Goal: Task Accomplishment & Management: Use online tool/utility

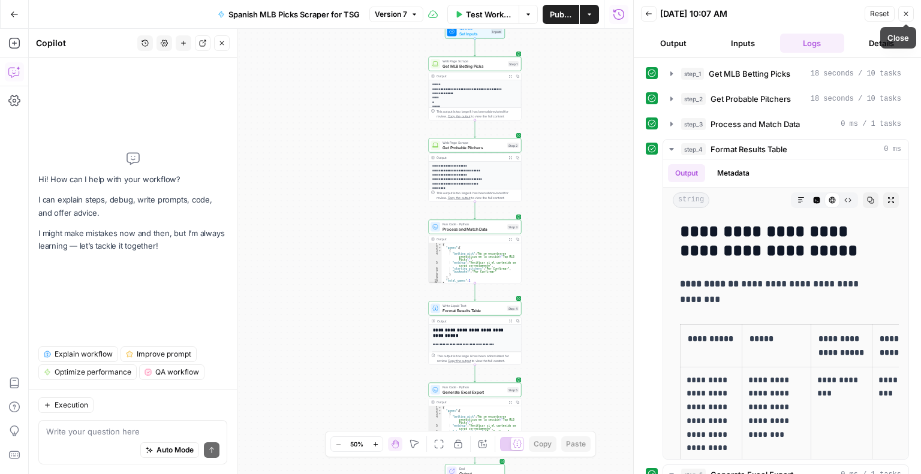
click at [905, 14] on icon "button" at bounding box center [906, 13] width 7 height 7
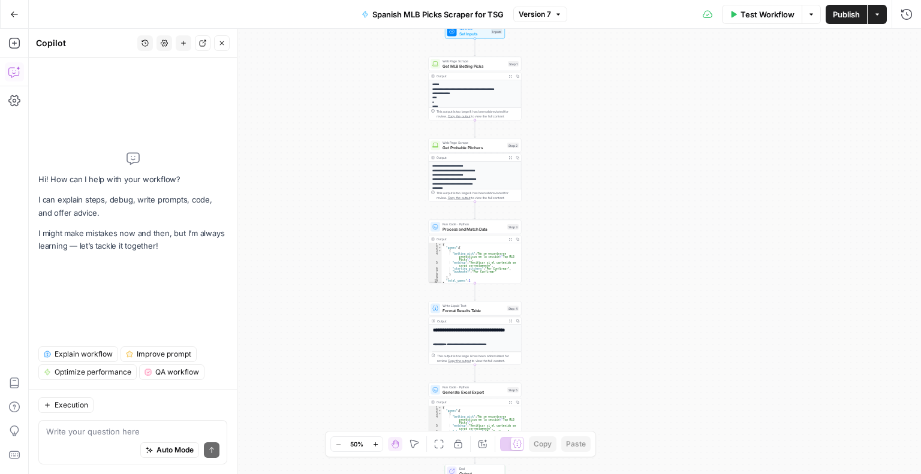
click at [758, 14] on span "Test Workflow" at bounding box center [768, 14] width 54 height 12
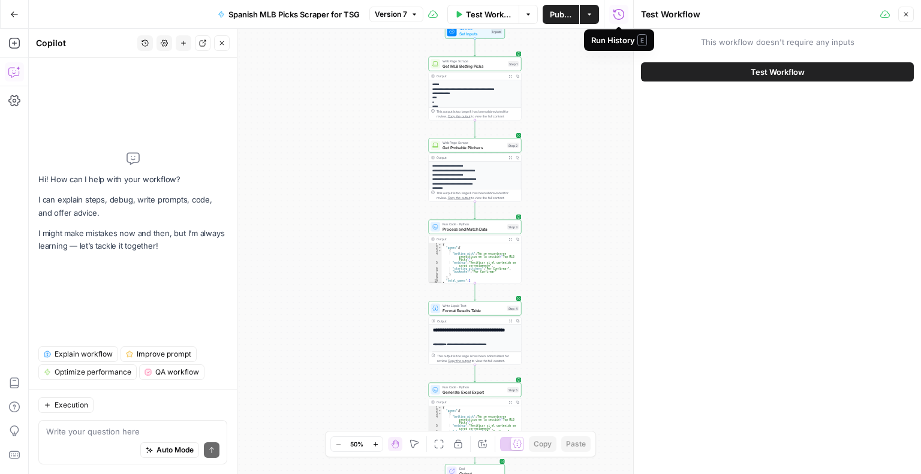
click at [751, 79] on button "Test Workflow" at bounding box center [777, 71] width 273 height 19
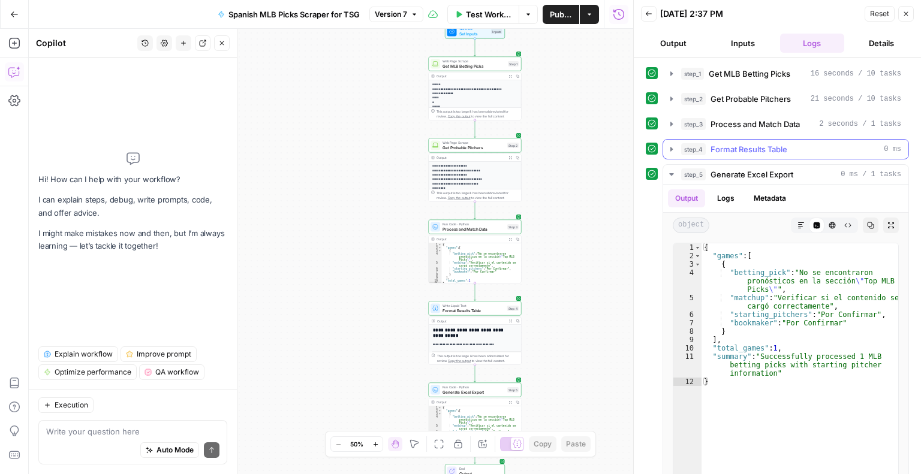
click at [782, 143] on span "Format Results Table" at bounding box center [749, 149] width 77 height 12
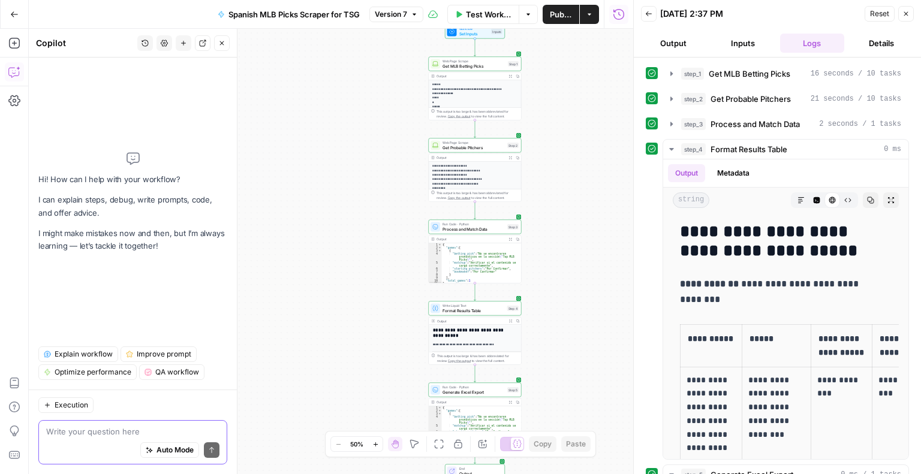
click at [149, 430] on textarea at bounding box center [132, 432] width 173 height 12
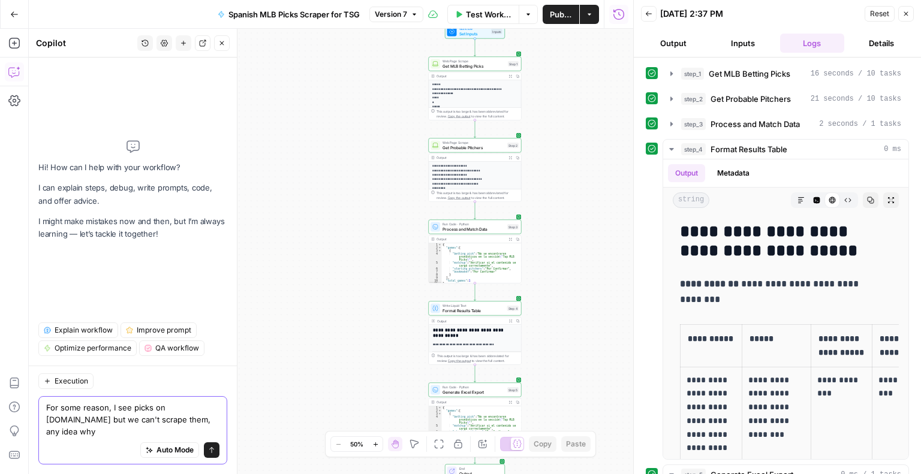
type textarea "For some reason, I see picks on [DOMAIN_NAME] but we can't scrape them, any ide…"
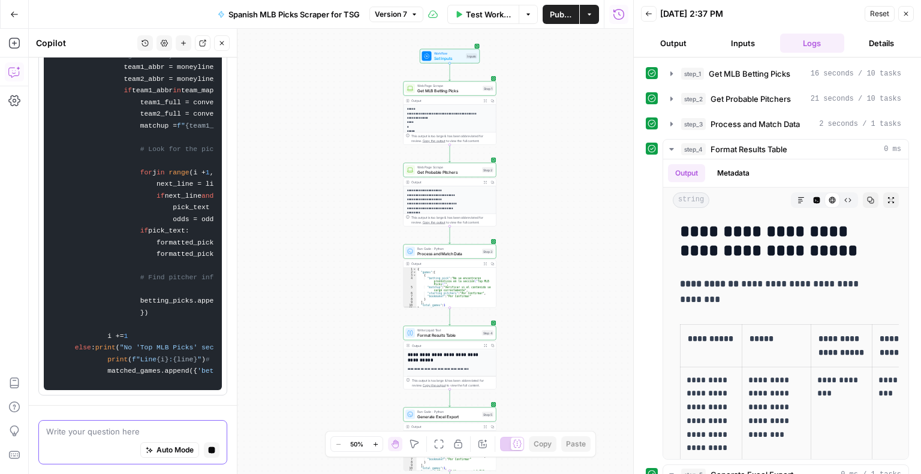
scroll to position [4243, 0]
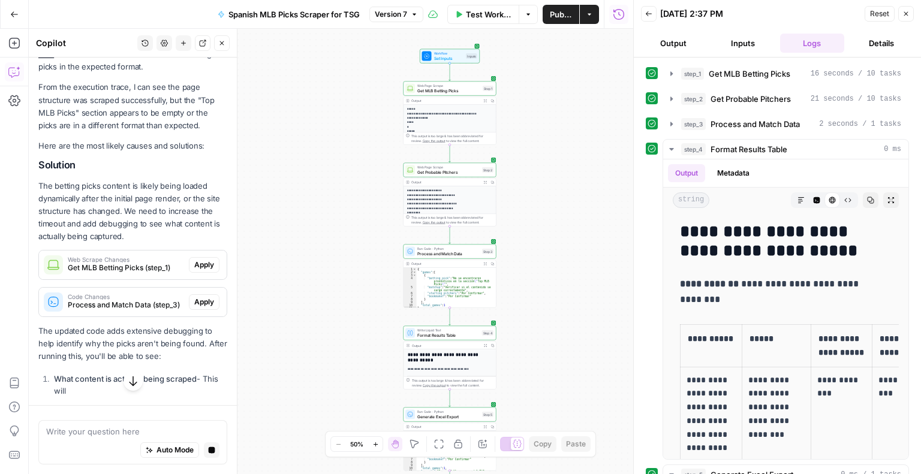
drag, startPoint x: 224, startPoint y: 355, endPoint x: 214, endPoint y: 488, distance: 133.6
click at [214, 474] on html "**********" at bounding box center [460, 237] width 921 height 474
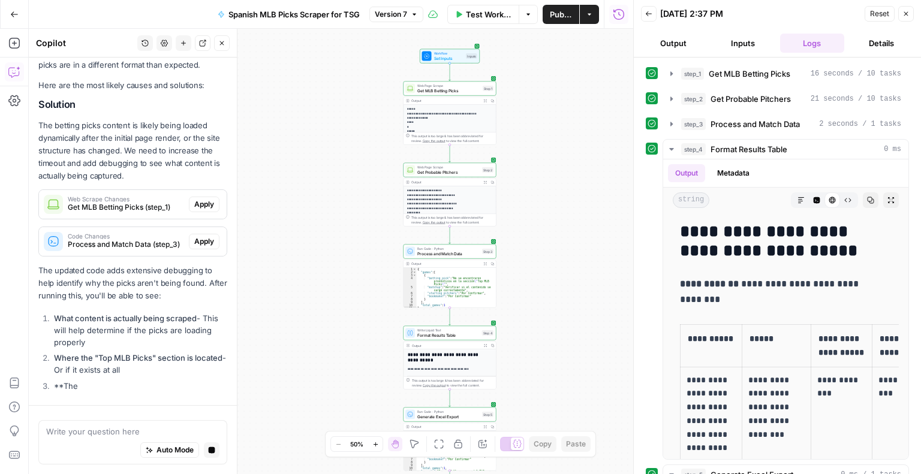
click at [296, 365] on div "**********" at bounding box center [331, 252] width 605 height 446
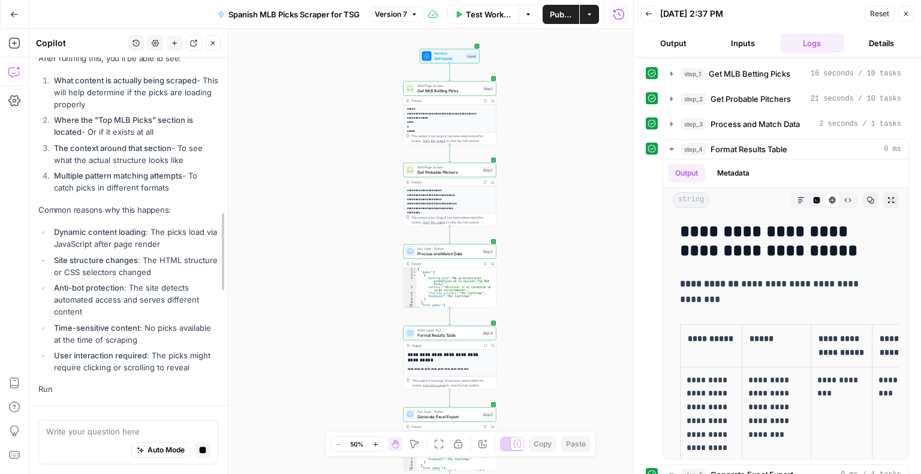
scroll to position [566, 0]
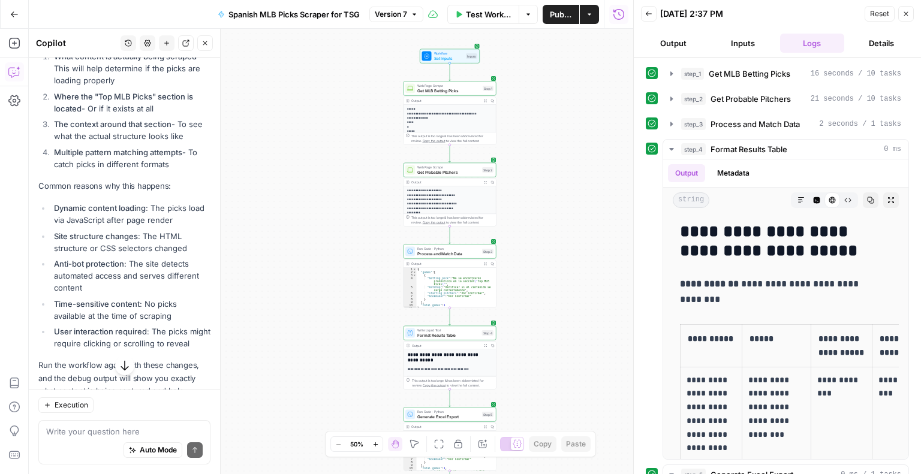
click at [119, 362] on icon "button" at bounding box center [125, 366] width 12 height 12
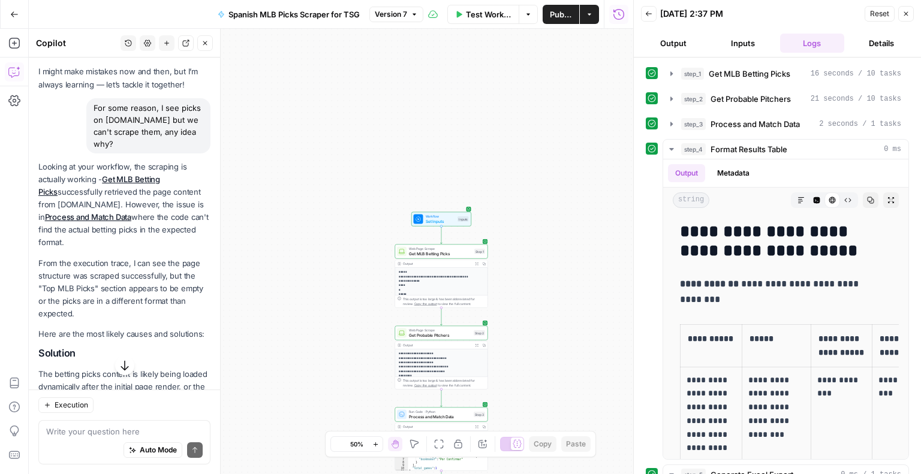
scroll to position [0, 0]
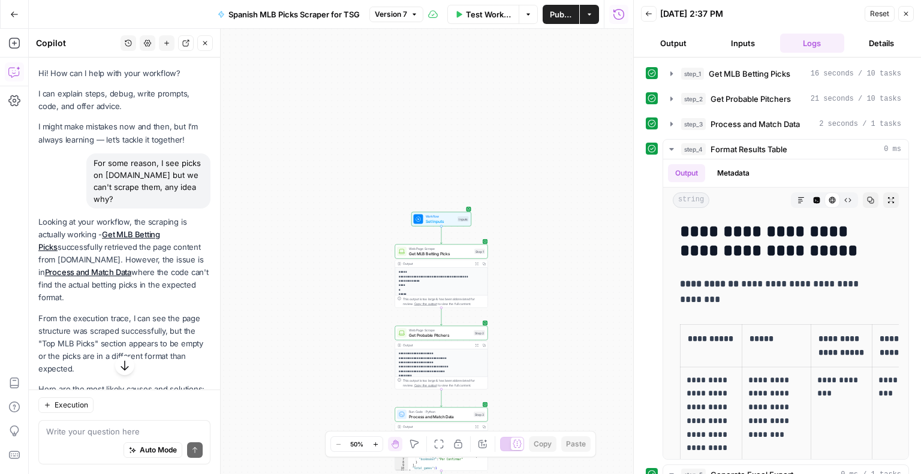
drag, startPoint x: 154, startPoint y: 348, endPoint x: 158, endPoint y: 292, distance: 56.5
click at [126, 276] on p "Looking at your workflow, the scraping is actually working - Get MLB Betting Pi…" at bounding box center [124, 260] width 172 height 89
drag, startPoint x: 214, startPoint y: 191, endPoint x: 213, endPoint y: 218, distance: 27.0
click at [163, 286] on p "Looking at your workflow, the scraping is actually working - Get MLB Betting Pi…" at bounding box center [124, 260] width 172 height 89
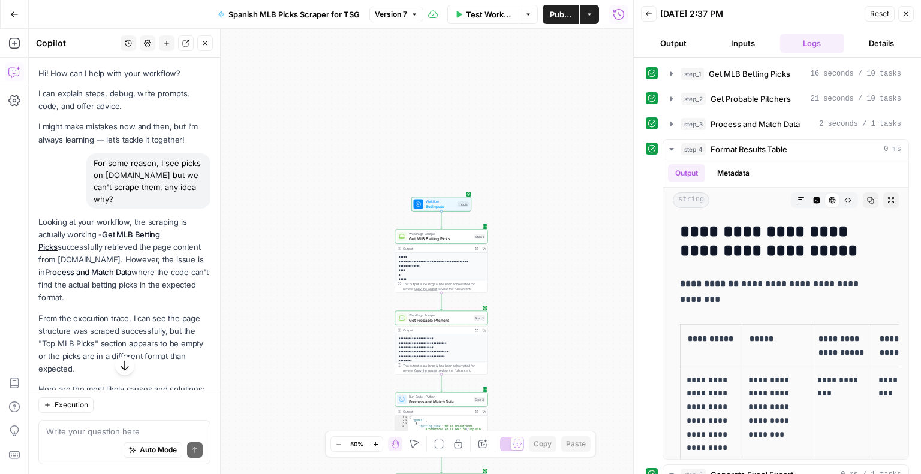
click at [121, 371] on icon "button" at bounding box center [125, 366] width 8 height 10
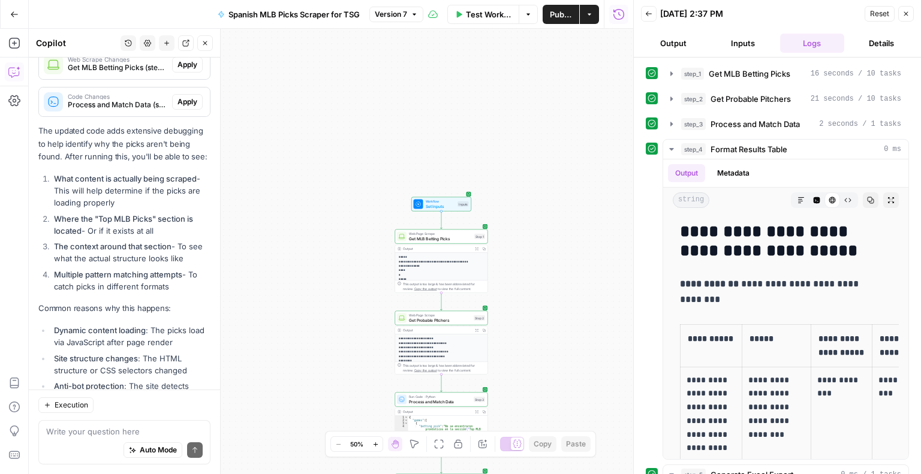
scroll to position [422, 0]
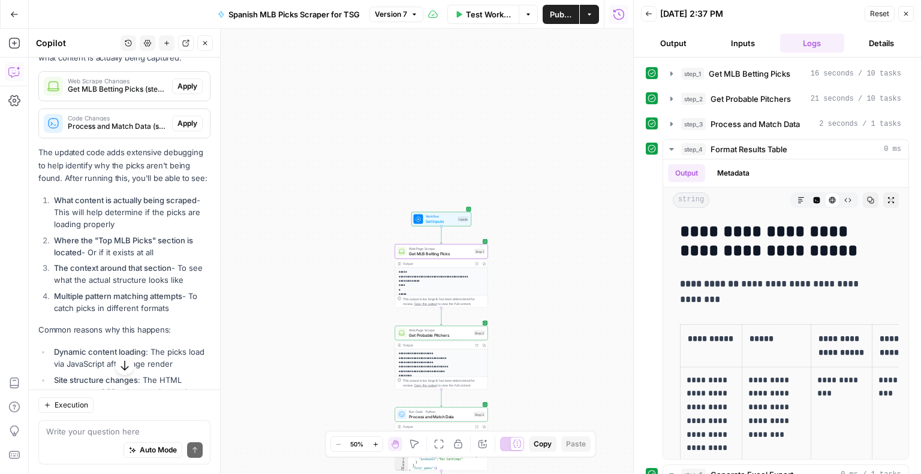
click at [185, 92] on span "Apply" at bounding box center [188, 86] width 20 height 11
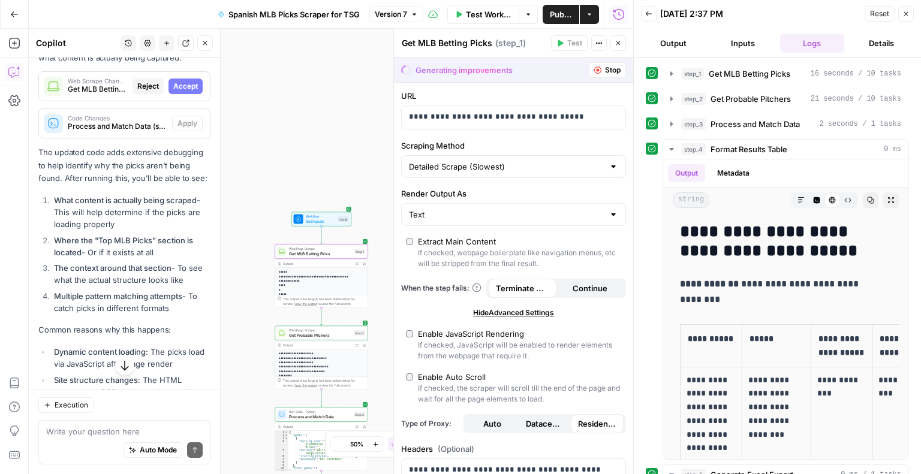
click at [173, 92] on span "Accept" at bounding box center [185, 86] width 25 height 11
type input "90000"
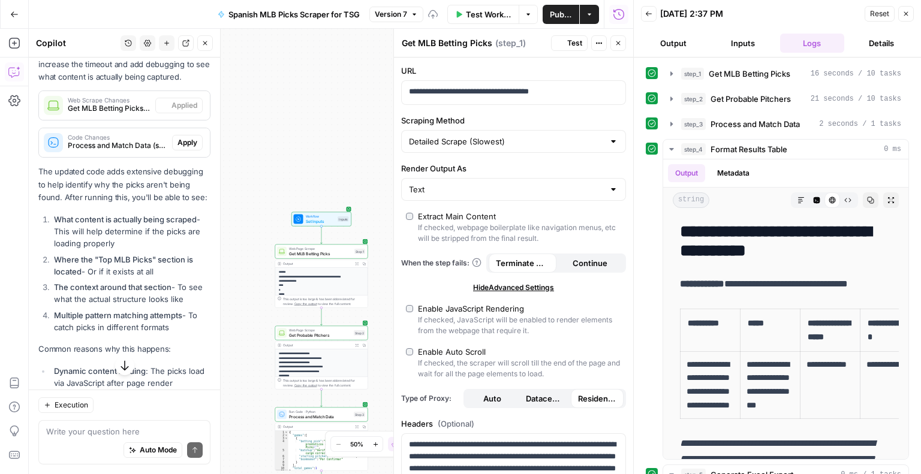
scroll to position [442, 0]
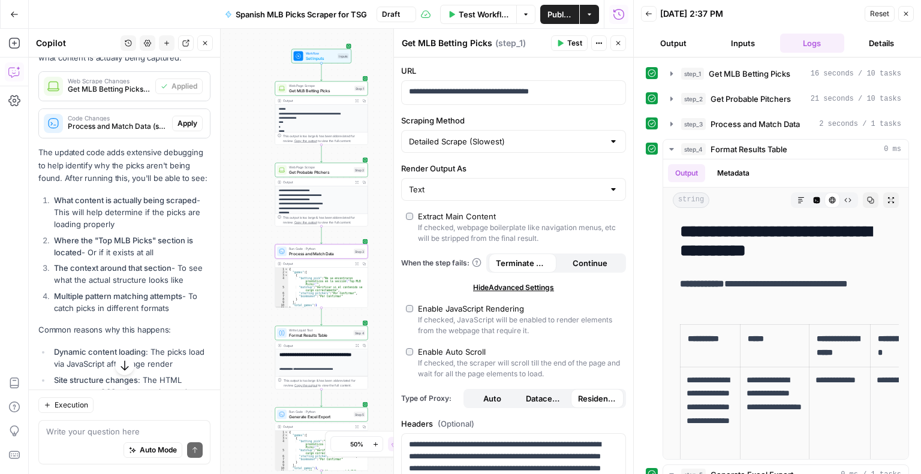
click at [178, 129] on span "Apply" at bounding box center [188, 123] width 20 height 11
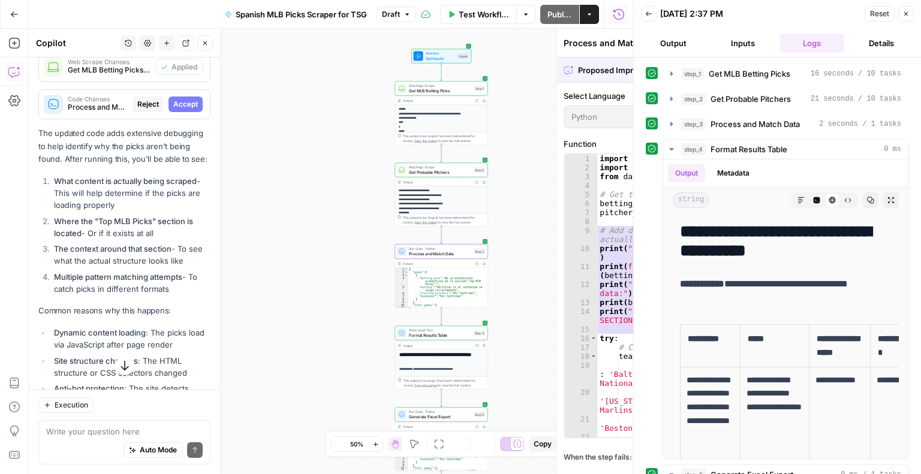
scroll to position [422, 0]
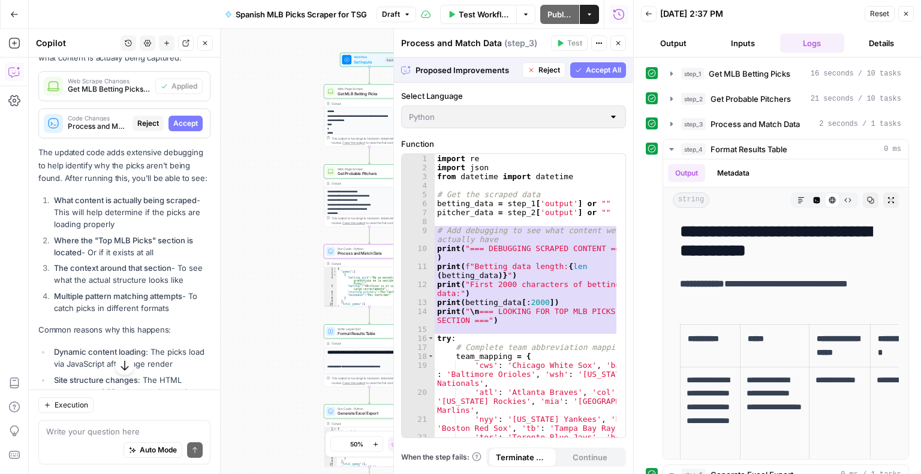
click at [187, 129] on span "Accept" at bounding box center [185, 123] width 25 height 11
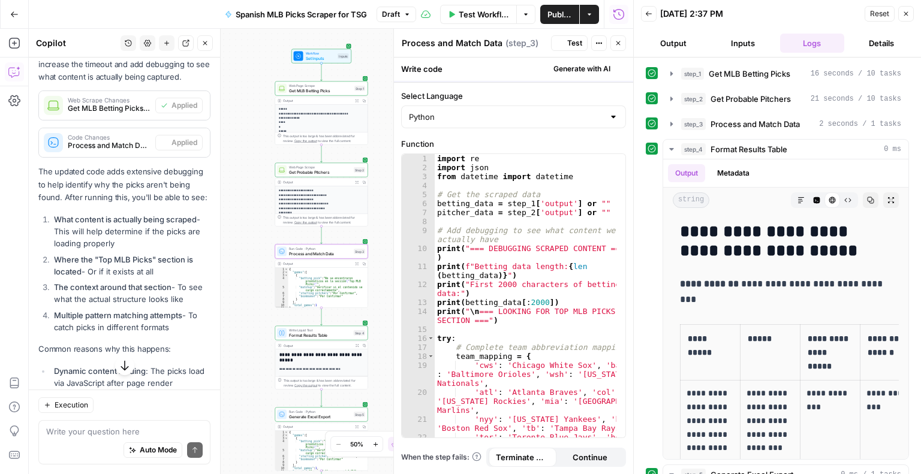
scroll to position [442, 0]
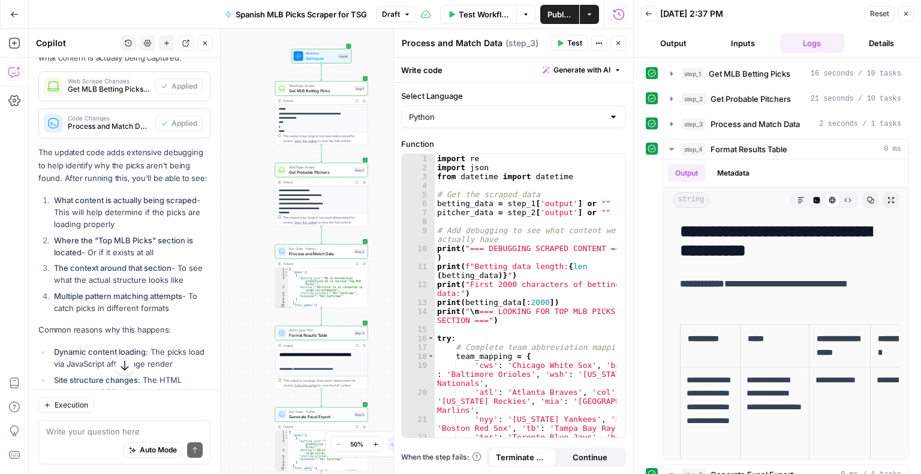
click at [478, 14] on span "Test Workflow" at bounding box center [484, 14] width 50 height 12
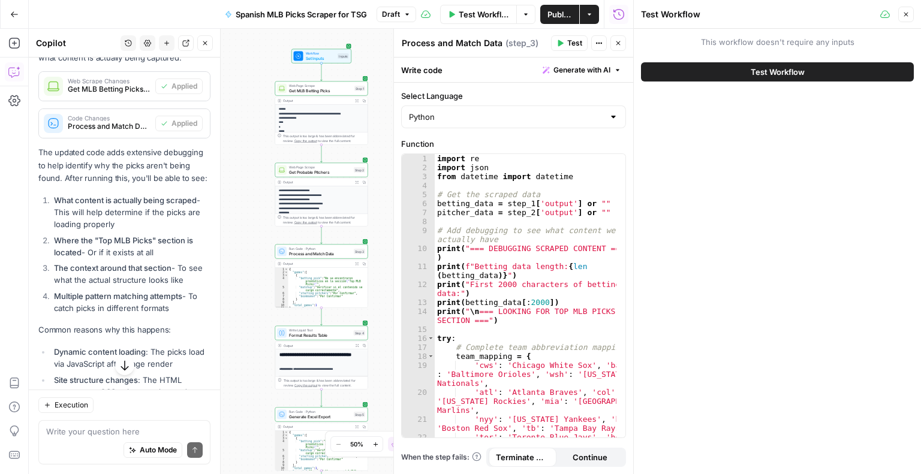
click at [791, 67] on span "Test Workflow" at bounding box center [778, 72] width 54 height 12
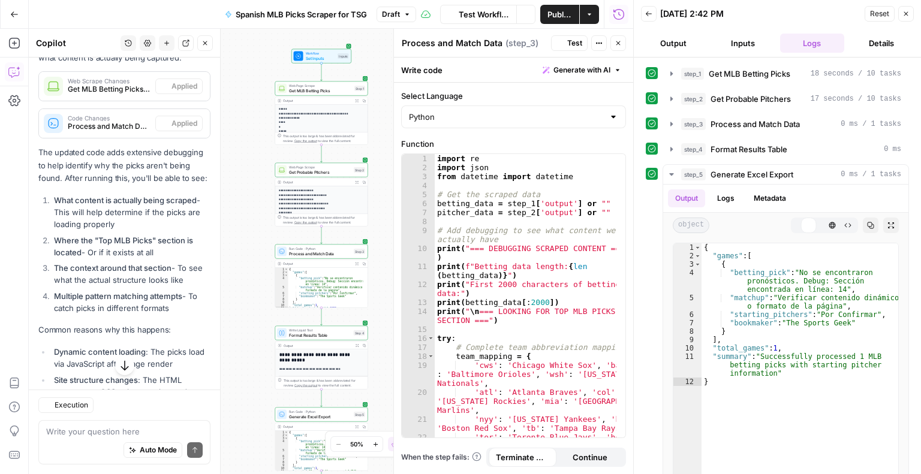
scroll to position [442, 0]
click at [798, 149] on div "step_4 Format Results Table 0 ms" at bounding box center [791, 149] width 220 height 12
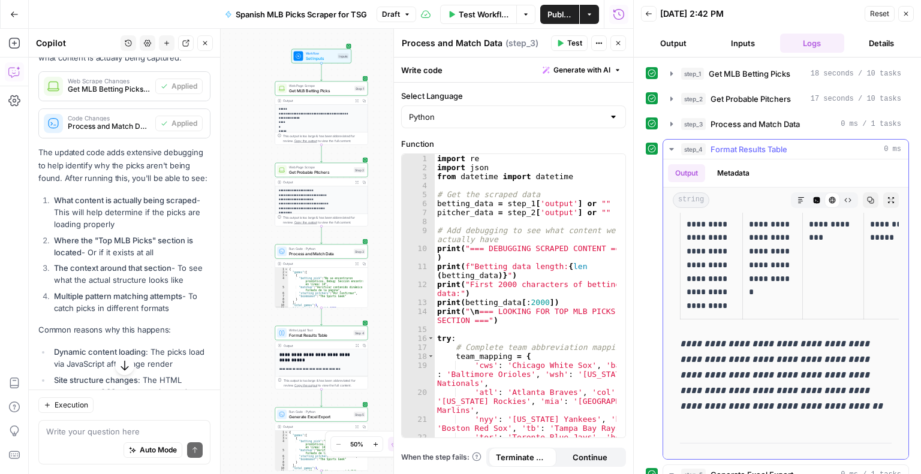
scroll to position [233, 0]
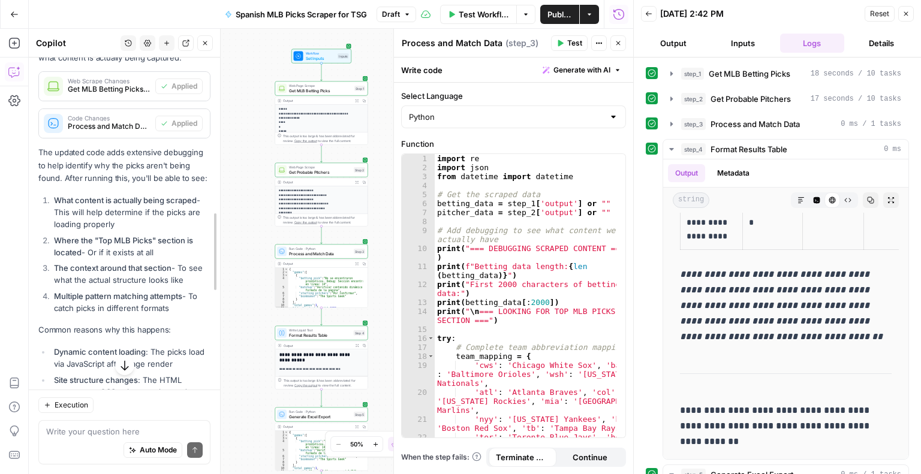
drag, startPoint x: 217, startPoint y: 260, endPoint x: 215, endPoint y: 237, distance: 22.8
drag, startPoint x: 161, startPoint y: 323, endPoint x: 204, endPoint y: 164, distance: 164.7
click at [204, 164] on div "Hi! How can I help with your workflow? I can explain steps, debug, write prompt…" at bounding box center [124, 99] width 191 height 967
click at [150, 205] on strong "What content is actually being scraped" at bounding box center [125, 201] width 143 height 10
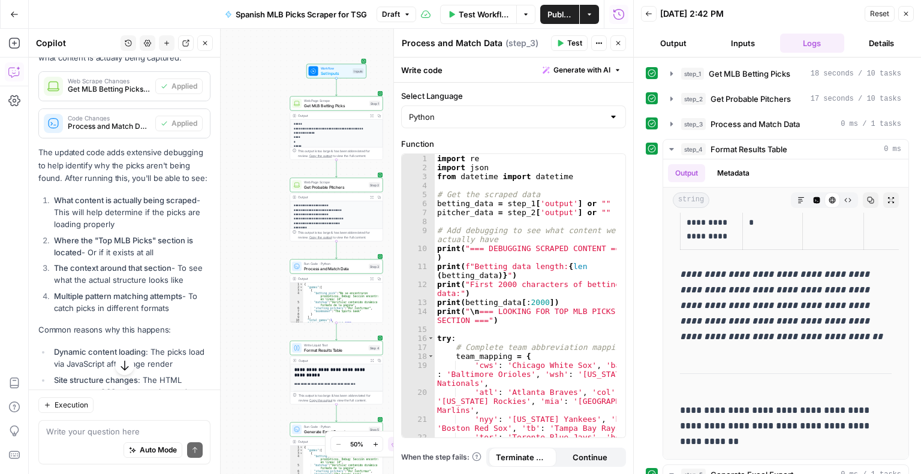
click at [151, 184] on p "The updated code adds extensive debugging to help identify why the picks aren't…" at bounding box center [124, 165] width 172 height 38
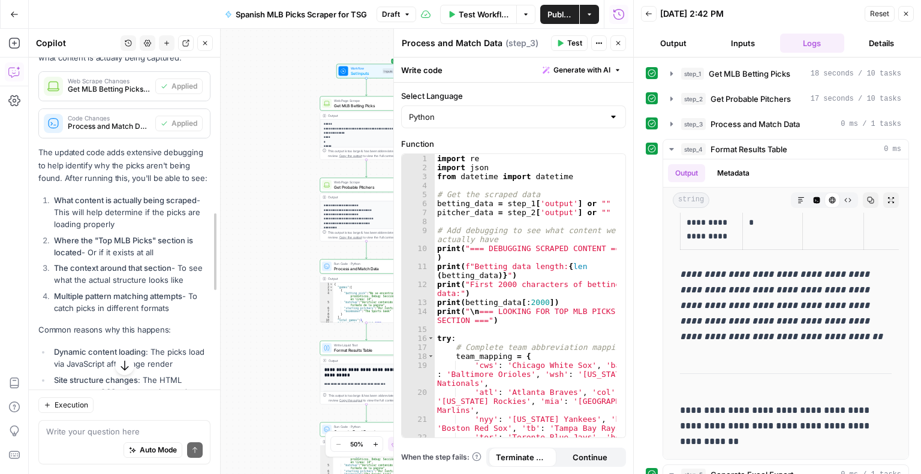
drag, startPoint x: 215, startPoint y: 254, endPoint x: 212, endPoint y: 201, distance: 52.9
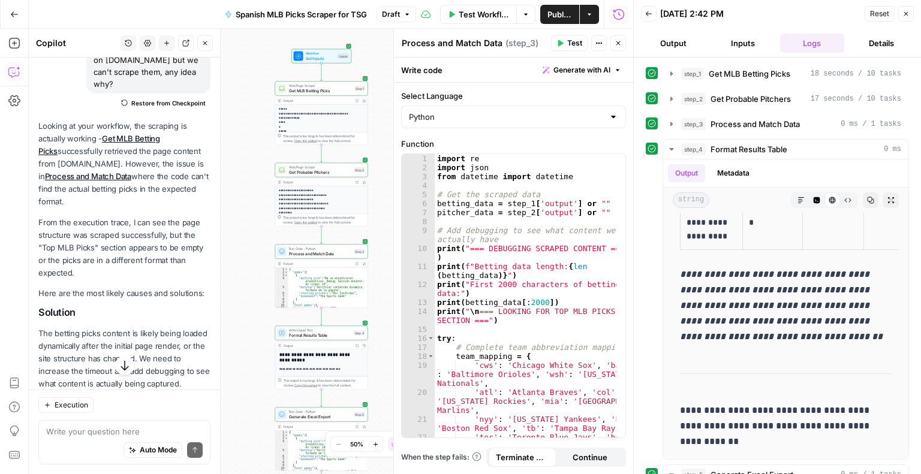
scroll to position [0, 0]
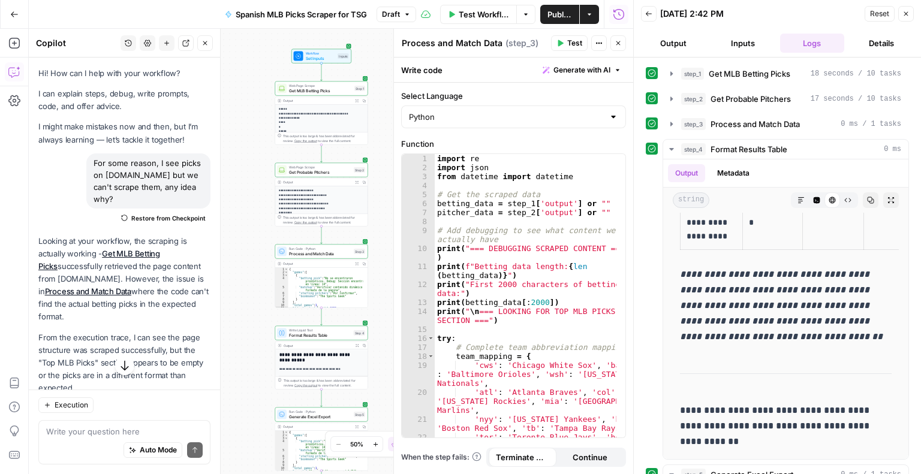
drag, startPoint x: 161, startPoint y: 271, endPoint x: 151, endPoint y: 265, distance: 11.3
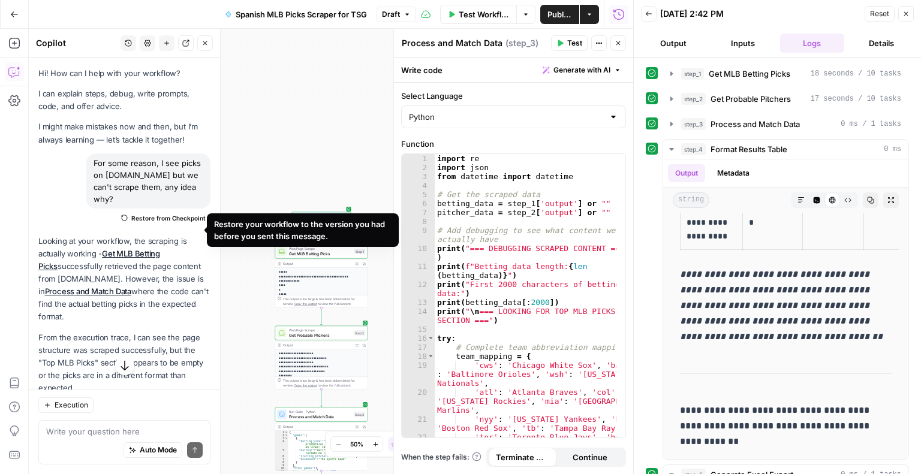
click at [155, 223] on span "Restore from Checkpoint" at bounding box center [168, 219] width 74 height 10
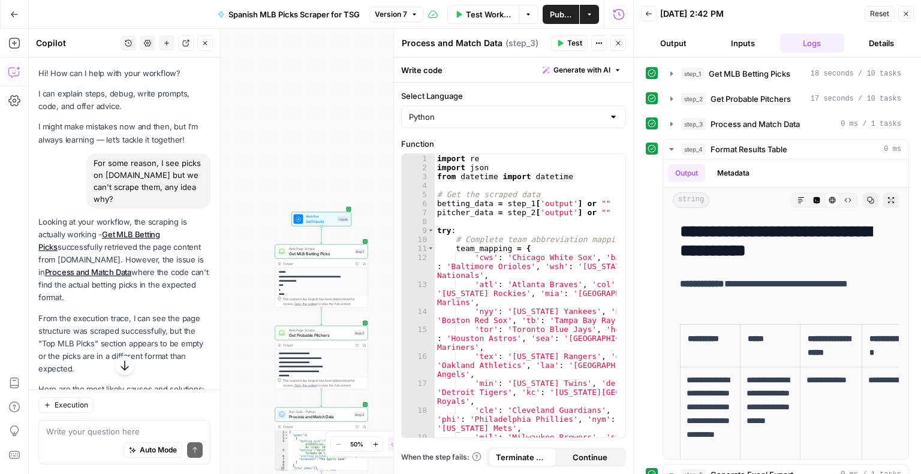
click at [414, 11] on icon "button" at bounding box center [414, 14] width 7 height 7
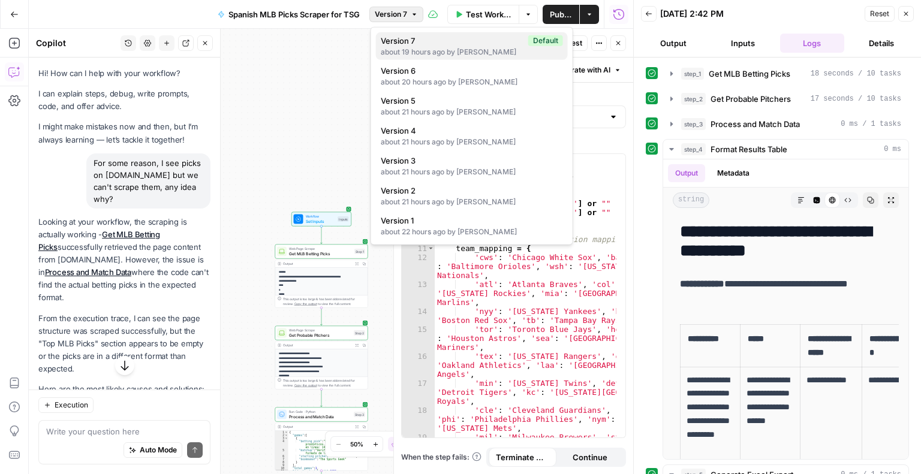
click at [436, 47] on div "about 19 hours ago by [PERSON_NAME]" at bounding box center [472, 52] width 182 height 11
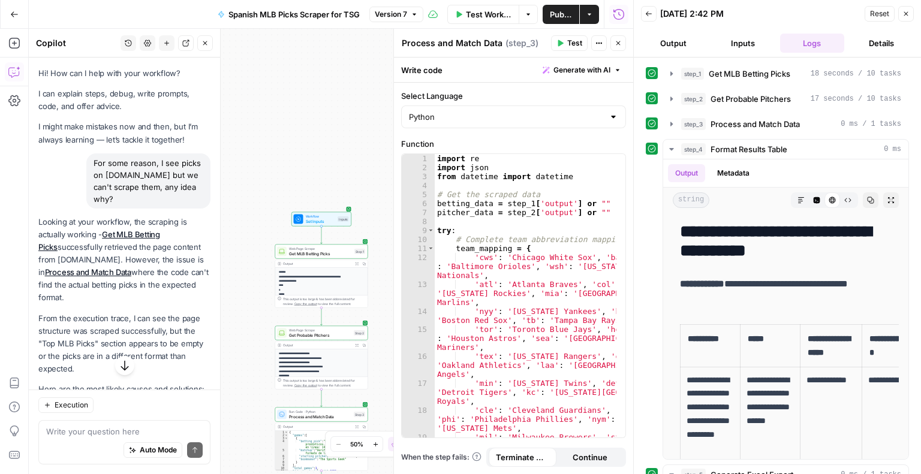
click at [143, 325] on p "From the execution trace, I can see the page structure was scraped successfully…" at bounding box center [124, 345] width 172 height 64
click at [121, 370] on icon "button" at bounding box center [125, 366] width 8 height 10
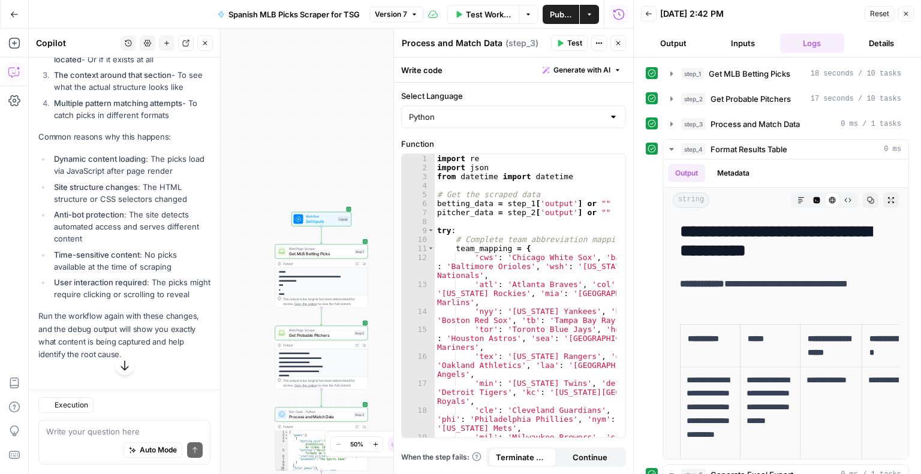
scroll to position [663, 0]
click at [101, 436] on textarea at bounding box center [124, 432] width 157 height 12
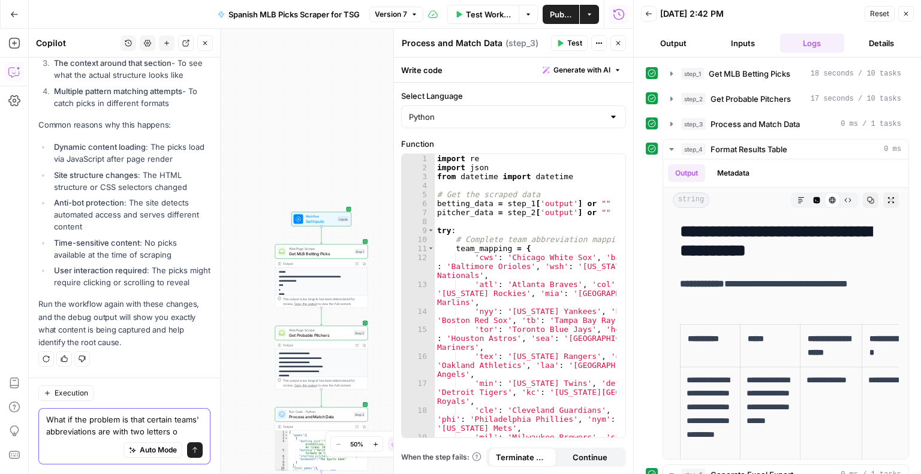
scroll to position [687, 0]
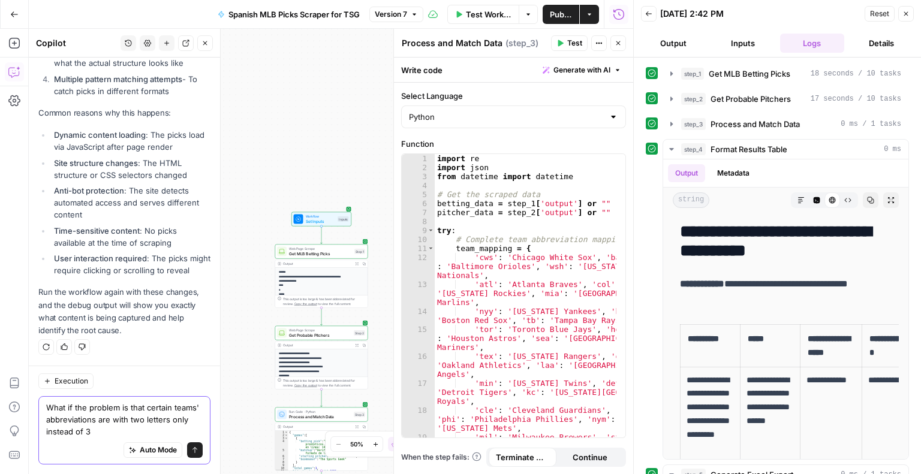
type textarea "What if the problem is that certain teams' abbreviations are with two letters o…"
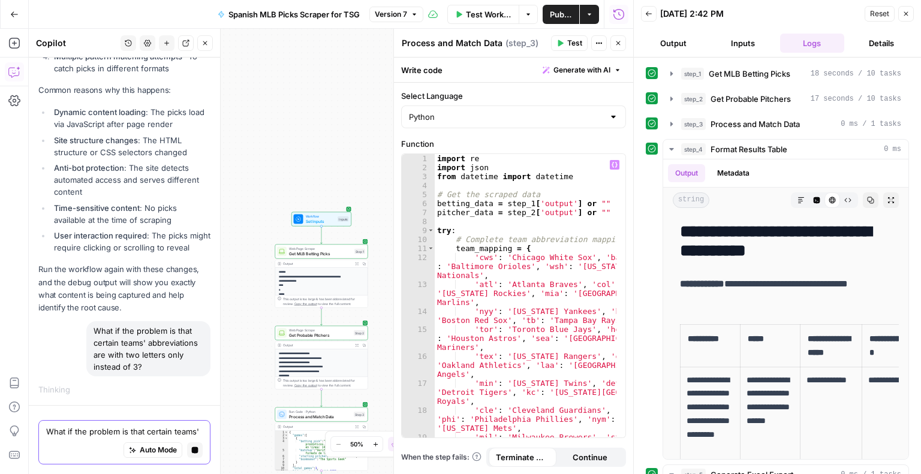
scroll to position [0, 0]
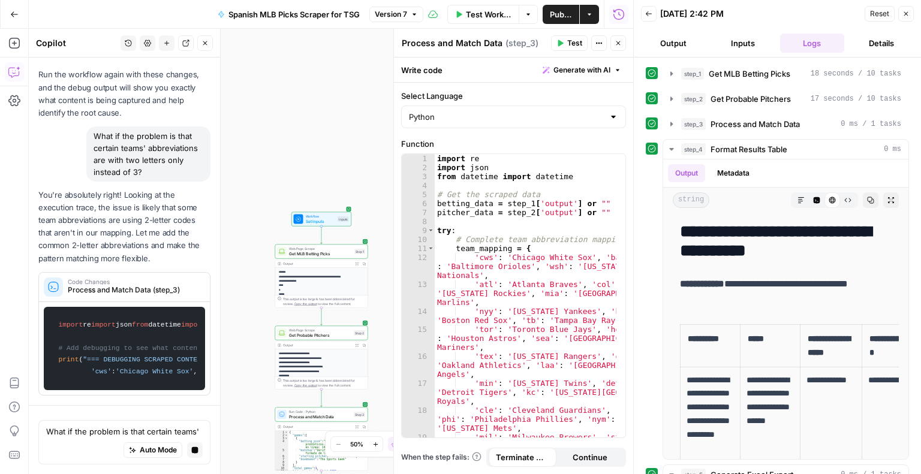
click at [654, 74] on icon at bounding box center [652, 73] width 8 height 8
click at [664, 73] on button "step_1 Get MLB Betting Picks 18 seconds / 10 tasks" at bounding box center [785, 73] width 245 height 19
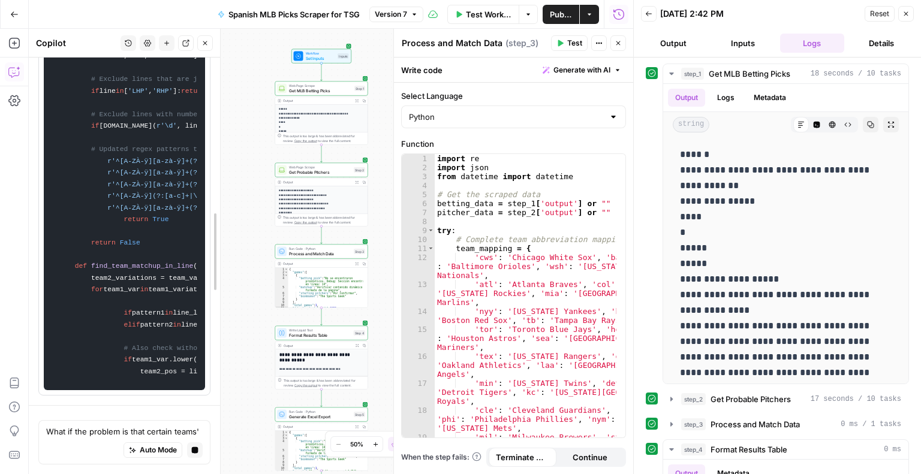
drag, startPoint x: 217, startPoint y: 436, endPoint x: 214, endPoint y: 376, distance: 60.1
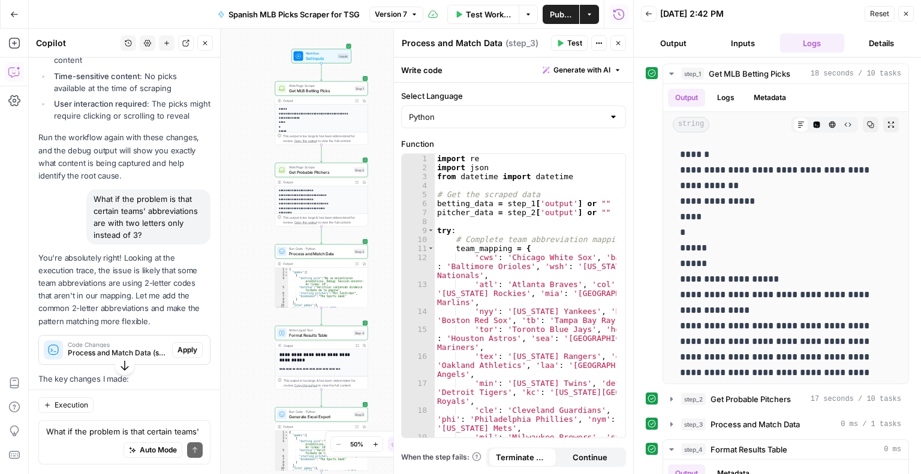
scroll to position [791, 0]
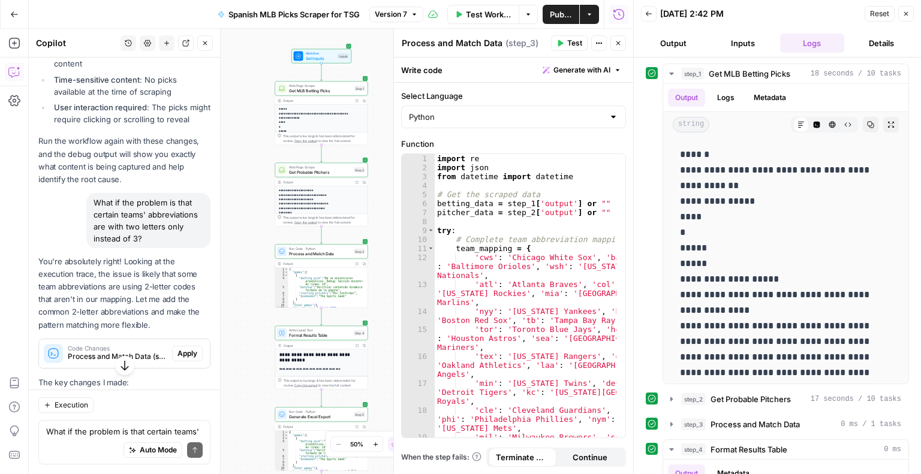
drag, startPoint x: 180, startPoint y: 331, endPoint x: 196, endPoint y: 93, distance: 238.1
click at [166, 248] on div "What if the problem is that certain teams' abbreviations are with two letters o…" at bounding box center [148, 220] width 124 height 55
click at [119, 364] on icon "button" at bounding box center [125, 366] width 12 height 12
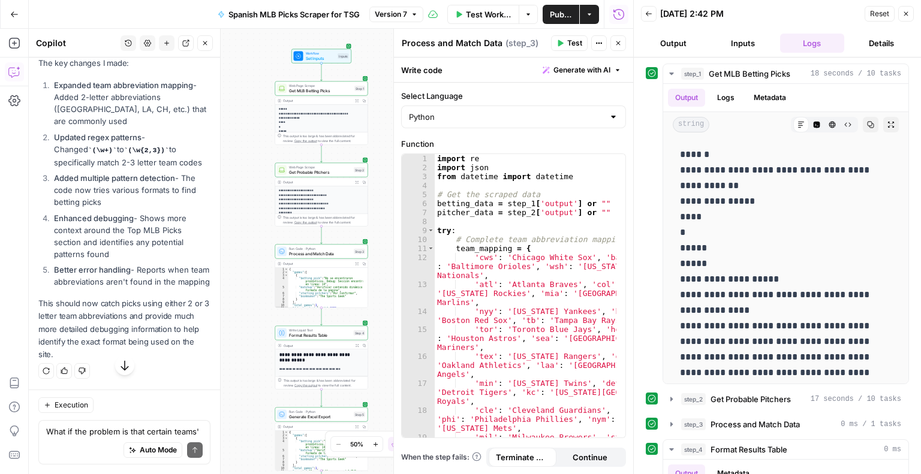
scroll to position [918, 0]
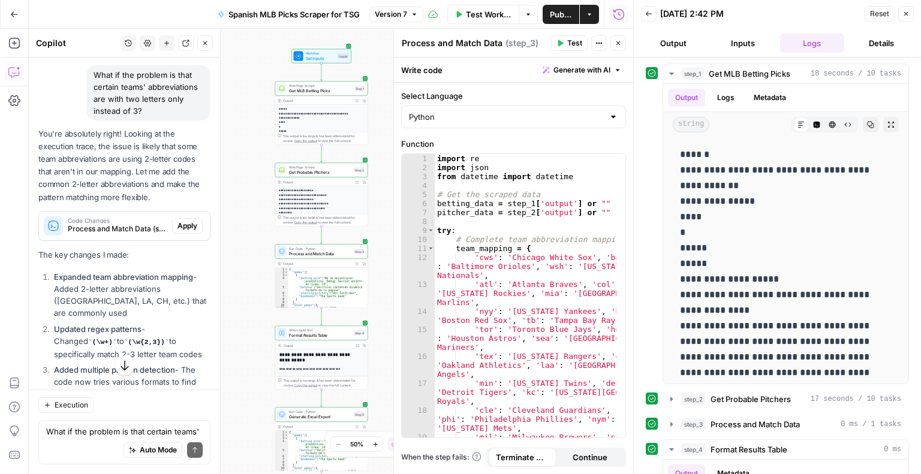
drag, startPoint x: 175, startPoint y: 343, endPoint x: 193, endPoint y: 95, distance: 248.4
click at [178, 232] on span "Apply" at bounding box center [188, 226] width 20 height 11
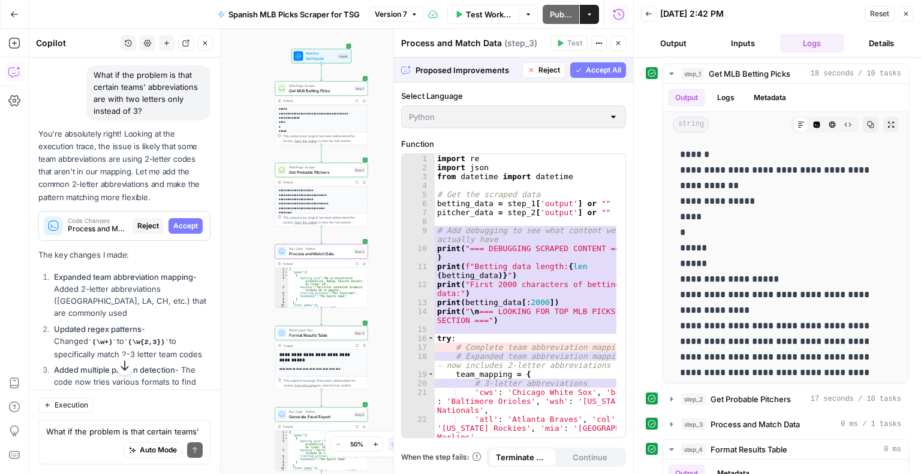
click at [178, 232] on span "Accept" at bounding box center [185, 226] width 25 height 11
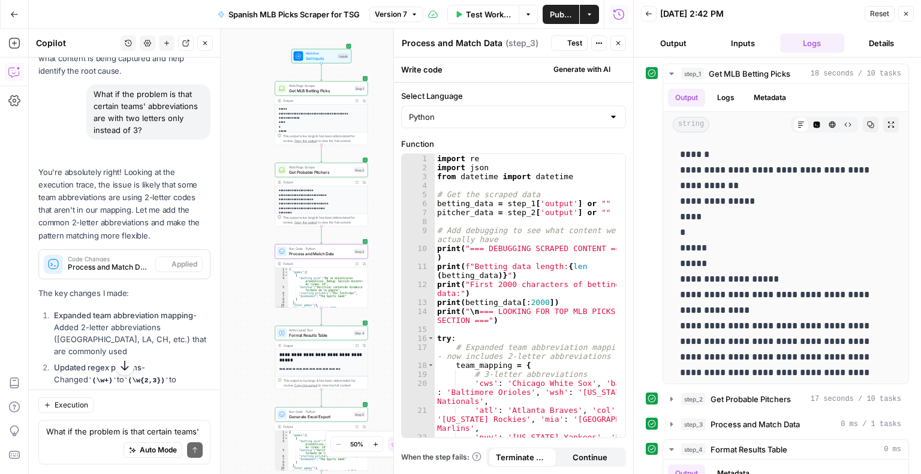
scroll to position [938, 0]
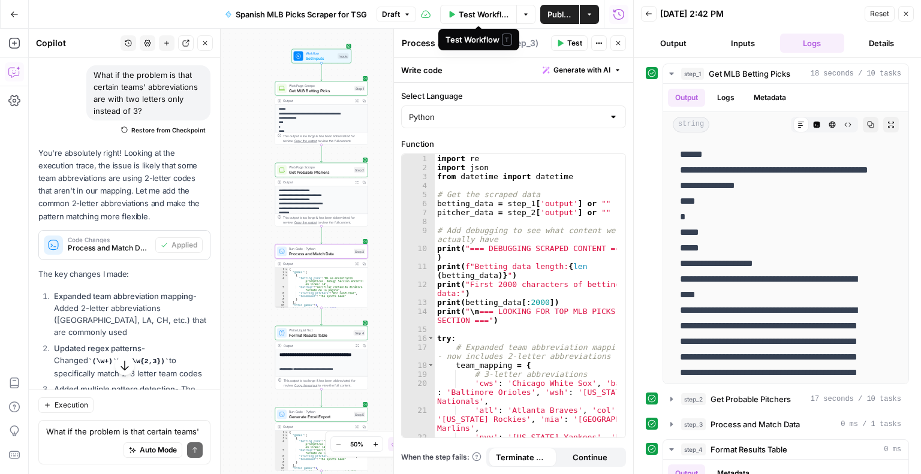
click at [493, 10] on span "Test Workflow" at bounding box center [484, 14] width 50 height 12
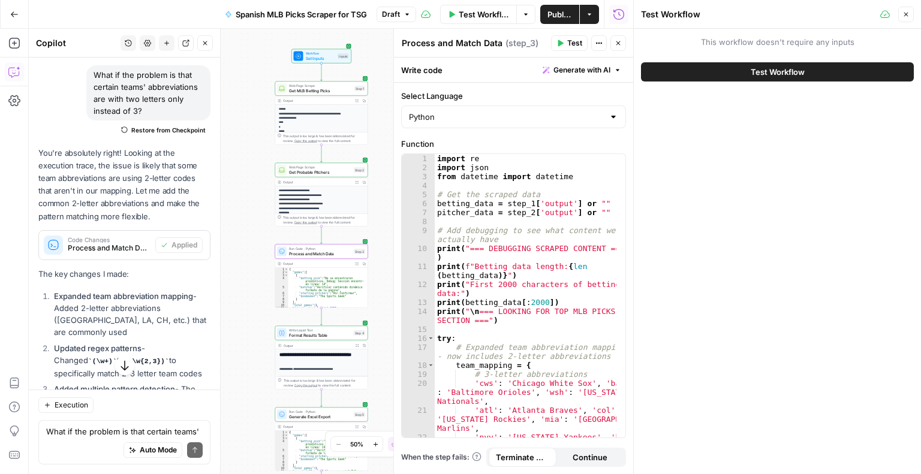
click at [783, 71] on span "Test Workflow" at bounding box center [778, 72] width 54 height 12
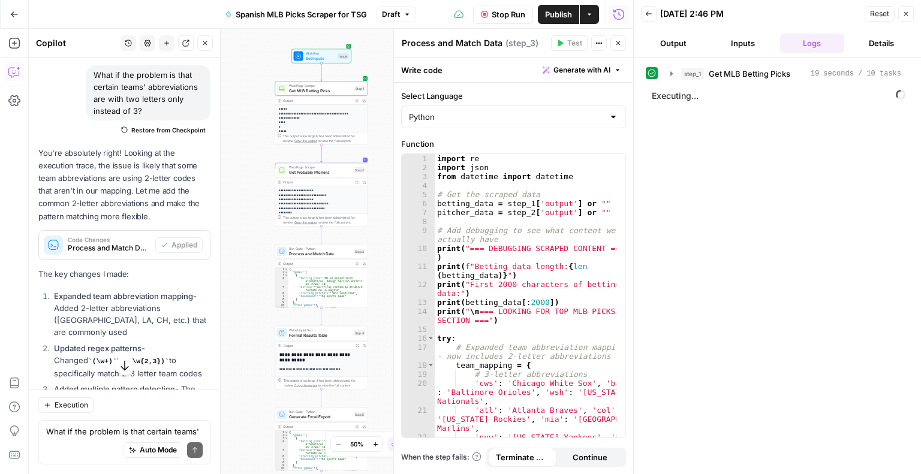
click at [119, 368] on icon "button" at bounding box center [125, 366] width 12 height 12
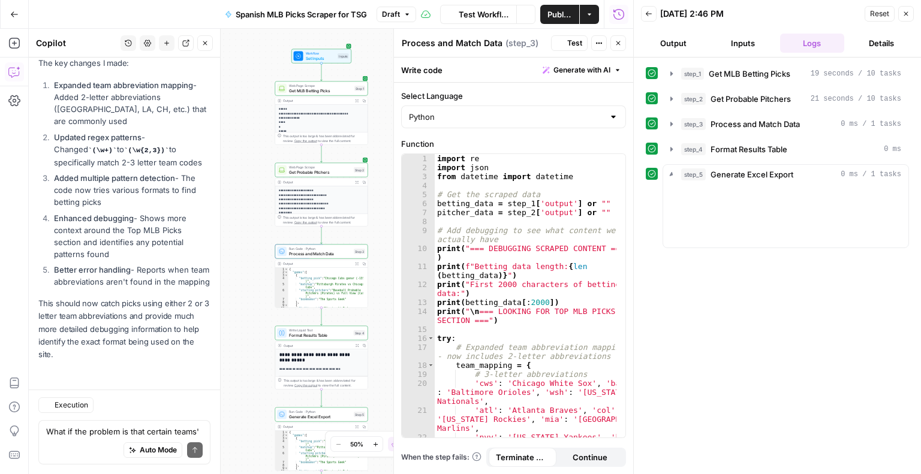
scroll to position [1196, 0]
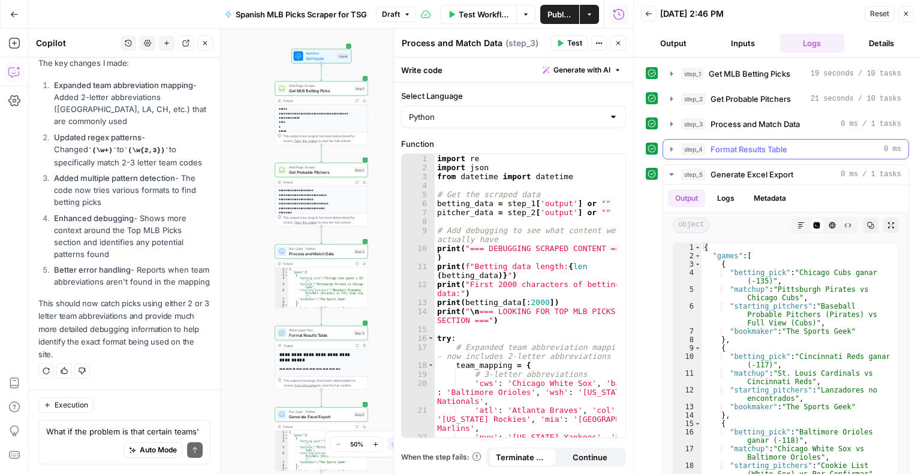
click at [748, 149] on span "Format Results Table" at bounding box center [749, 149] width 77 height 12
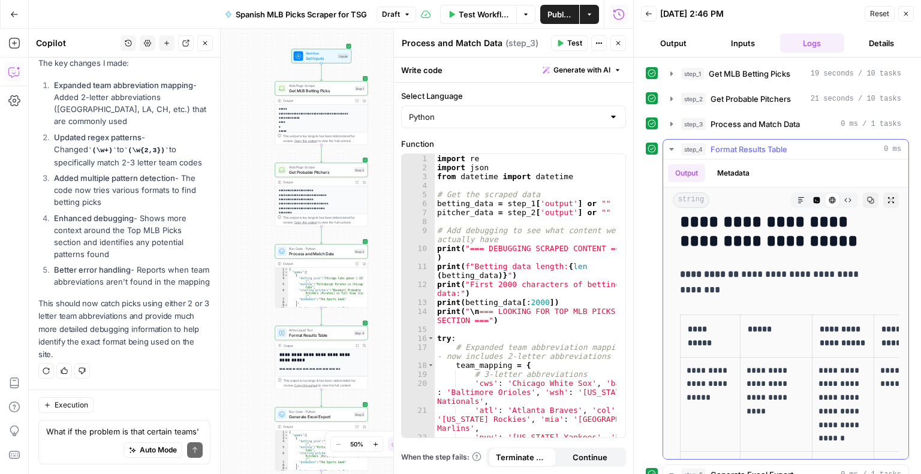
scroll to position [0, 0]
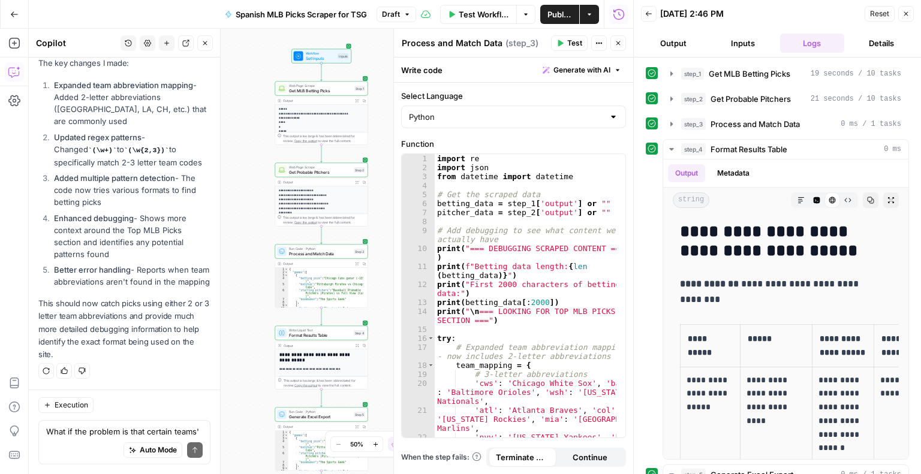
click at [549, 14] on span "Publish" at bounding box center [560, 14] width 25 height 12
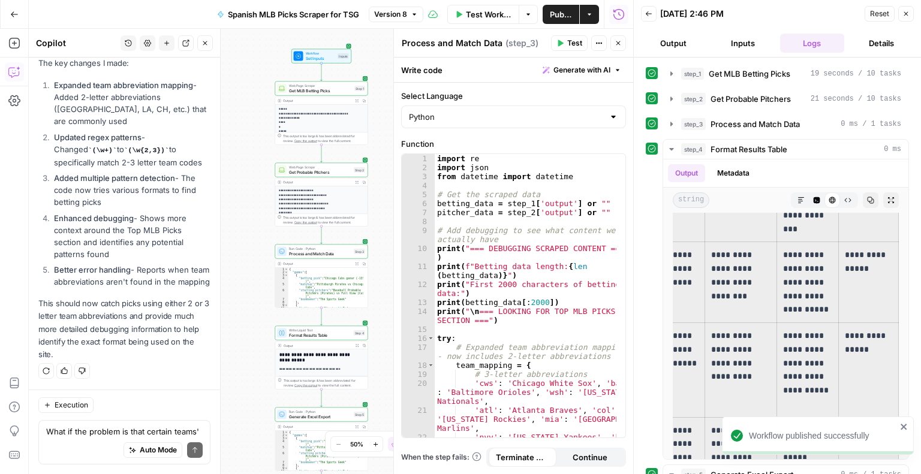
scroll to position [777, 0]
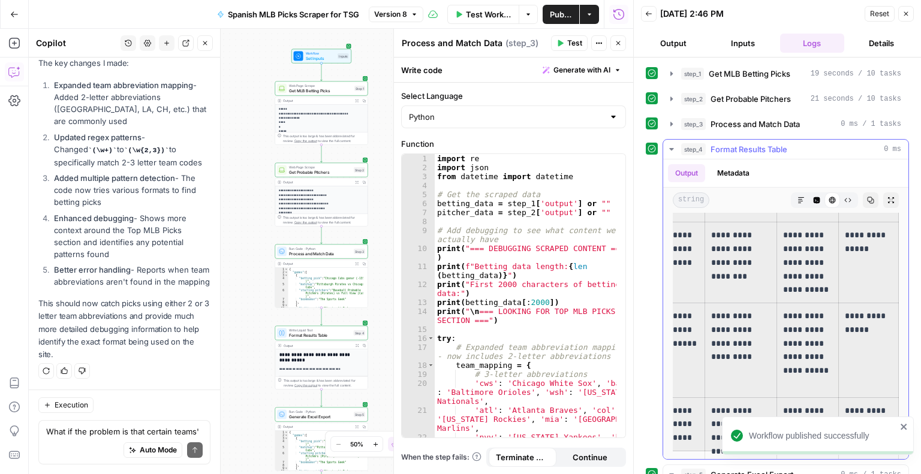
drag, startPoint x: 686, startPoint y: 332, endPoint x: 889, endPoint y: 392, distance: 211.9
click at [889, 392] on div "**********" at bounding box center [785, 190] width 245 height 1509
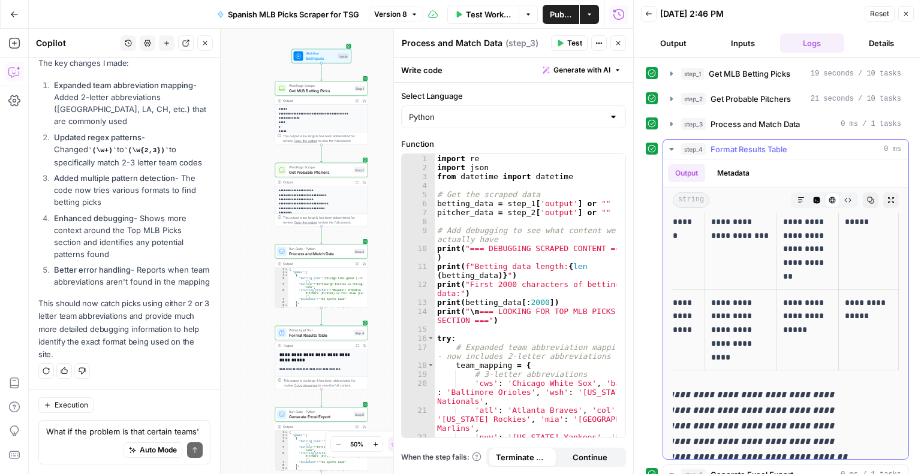
scroll to position [1139, 0]
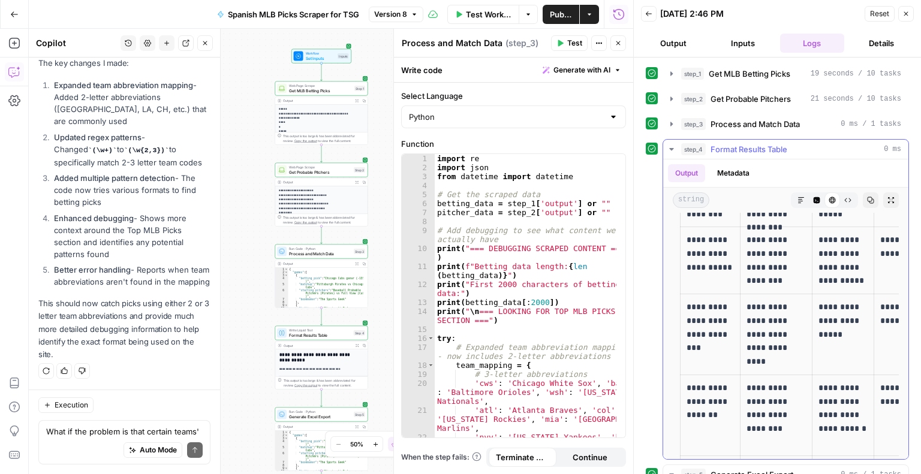
scroll to position [68, 0]
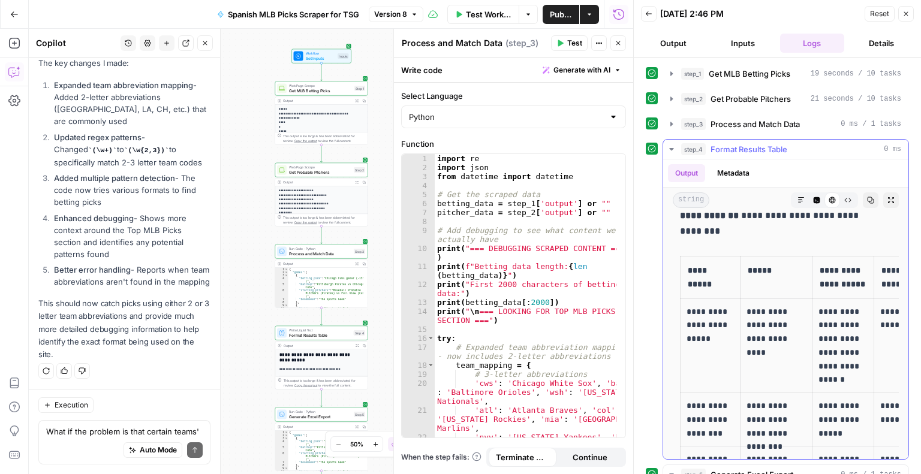
drag, startPoint x: 854, startPoint y: 328, endPoint x: 713, endPoint y: 266, distance: 154.5
drag, startPoint x: 680, startPoint y: 248, endPoint x: 689, endPoint y: 266, distance: 19.9
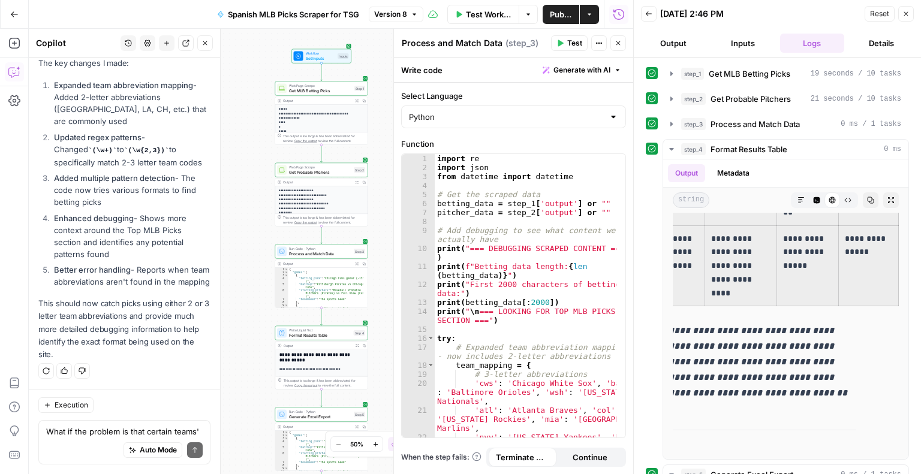
scroll to position [1269, 0]
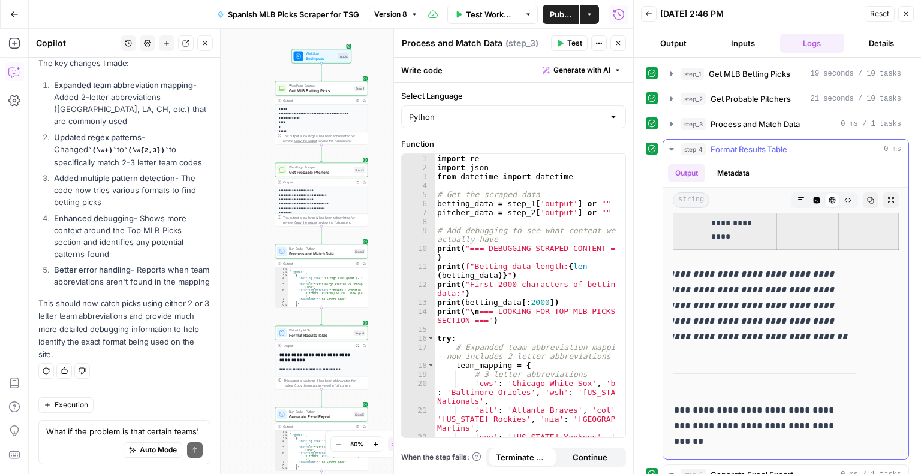
drag, startPoint x: 689, startPoint y: 266, endPoint x: 870, endPoint y: 232, distance: 184.4
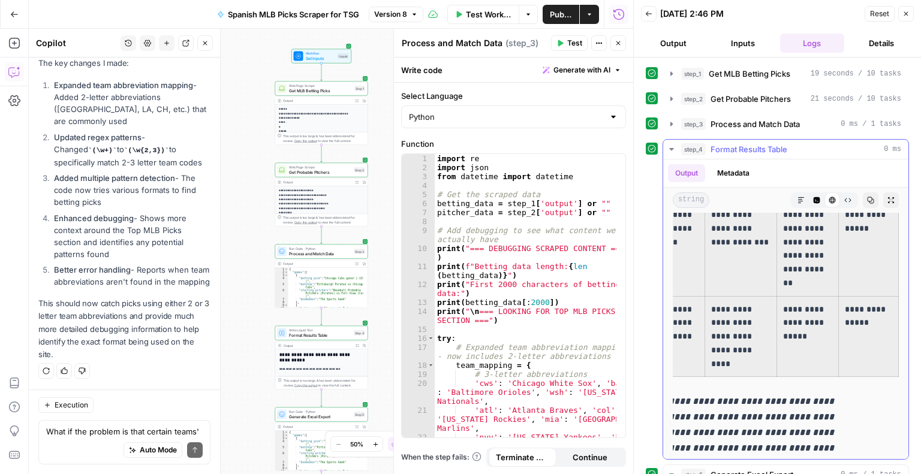
scroll to position [1118, 0]
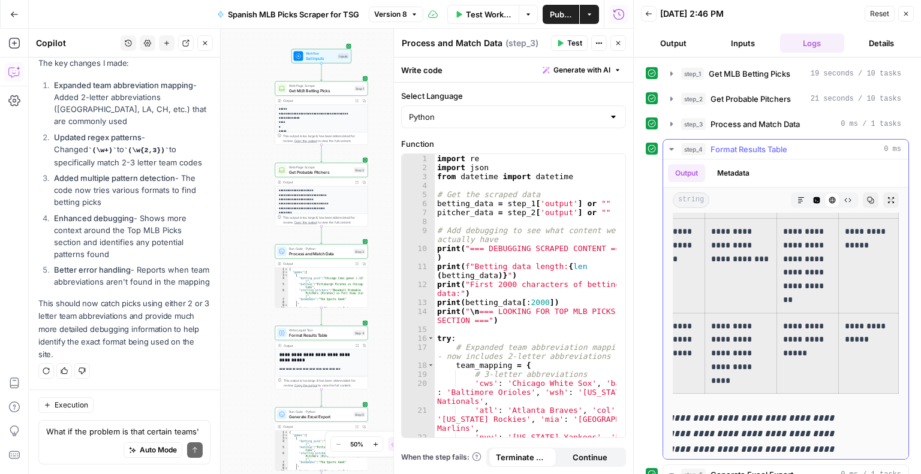
click at [866, 355] on td "**********" at bounding box center [869, 353] width 60 height 81
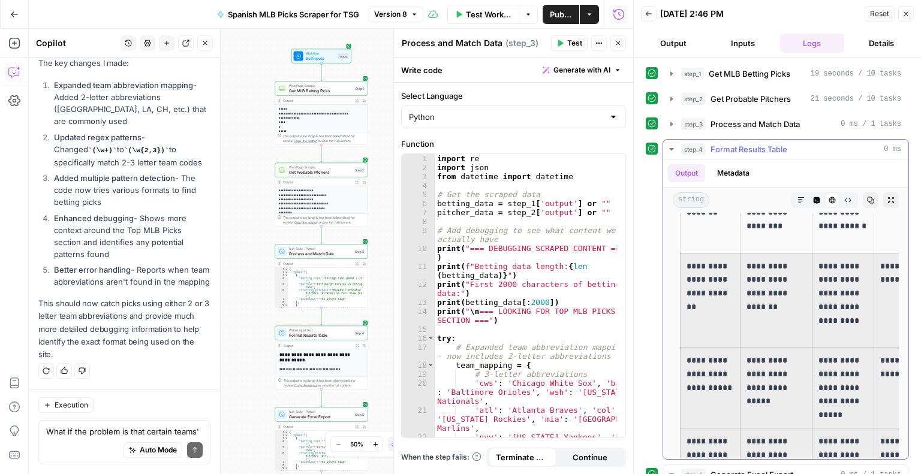
scroll to position [451, 0]
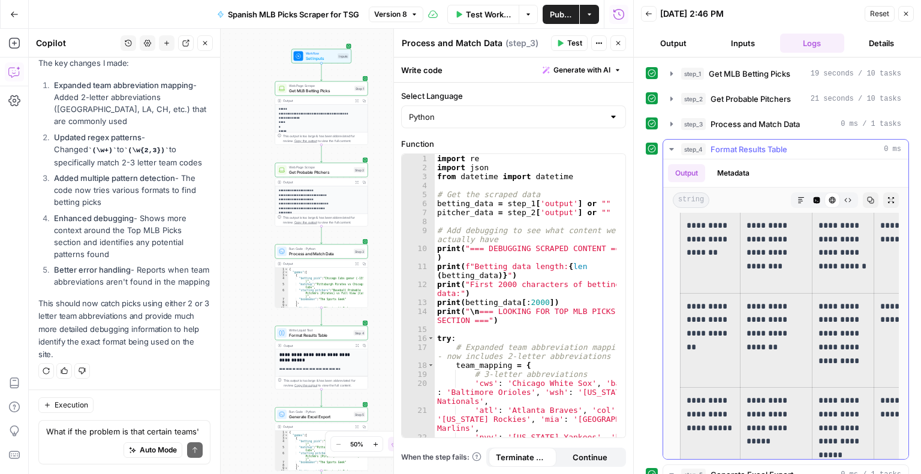
drag, startPoint x: 866, startPoint y: 361, endPoint x: 705, endPoint y: 268, distance: 185.7
click at [705, 268] on tbody "**********" at bounding box center [808, 468] width 254 height 1187
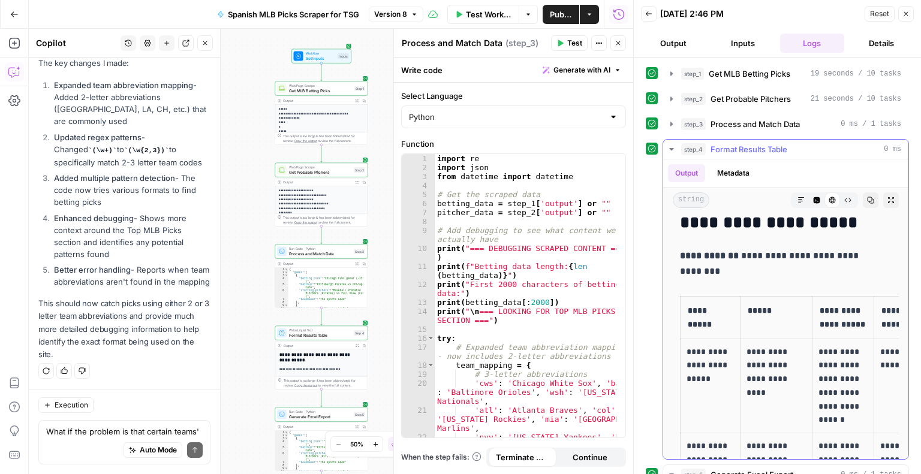
scroll to position [0, 0]
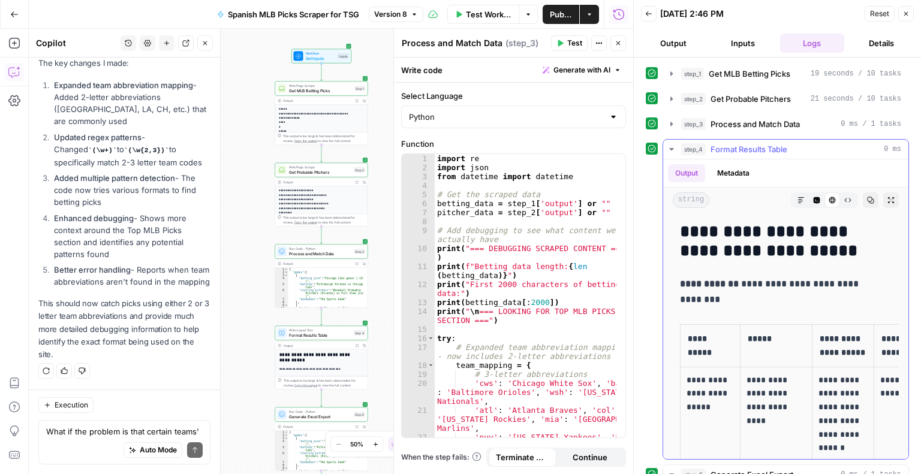
click at [773, 287] on p "**********" at bounding box center [777, 292] width 194 height 31
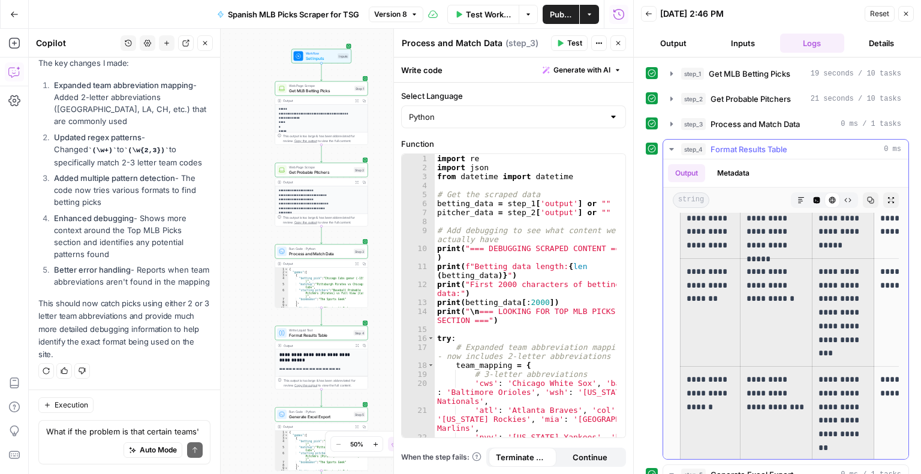
scroll to position [1106, 0]
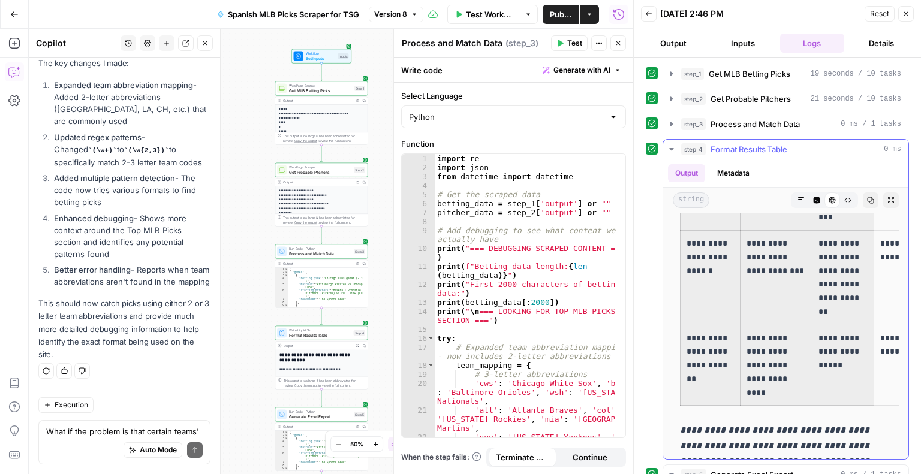
drag, startPoint x: 688, startPoint y: 334, endPoint x: 865, endPoint y: 383, distance: 183.8
click at [865, 383] on td "**********" at bounding box center [844, 365] width 62 height 81
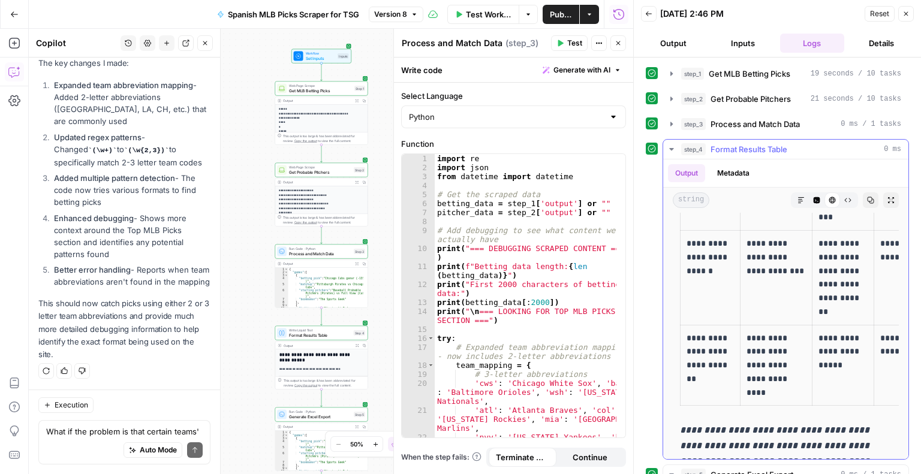
click at [865, 383] on td "**********" at bounding box center [844, 365] width 62 height 81
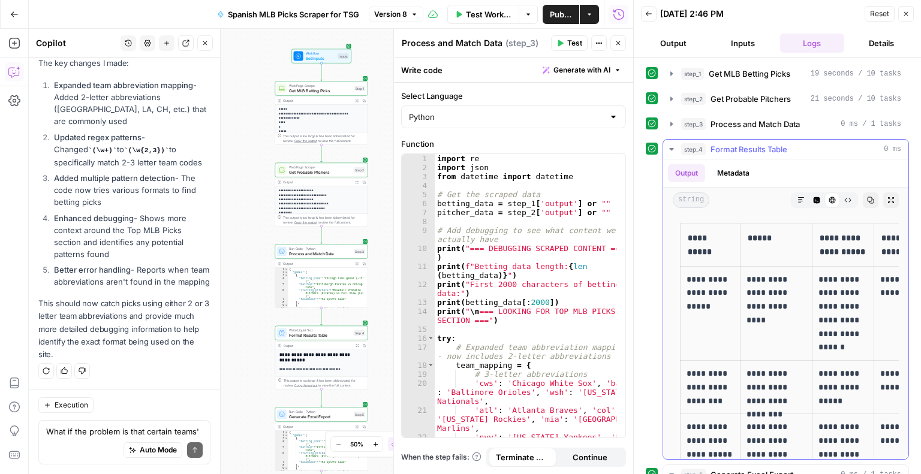
scroll to position [0, 0]
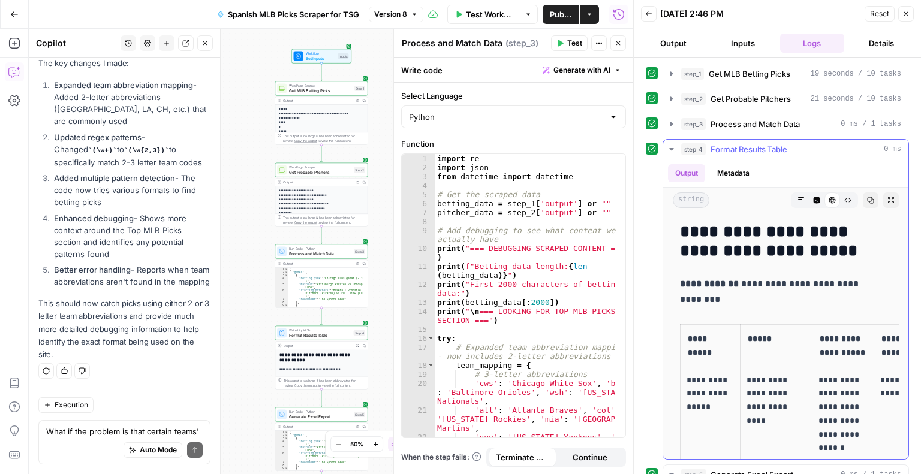
drag, startPoint x: 867, startPoint y: 440, endPoint x: 674, endPoint y: 280, distance: 250.9
copy div "**********"
click at [98, 437] on textarea "What if the problem is that certain teams' abbreviations are with two letters o…" at bounding box center [124, 432] width 157 height 12
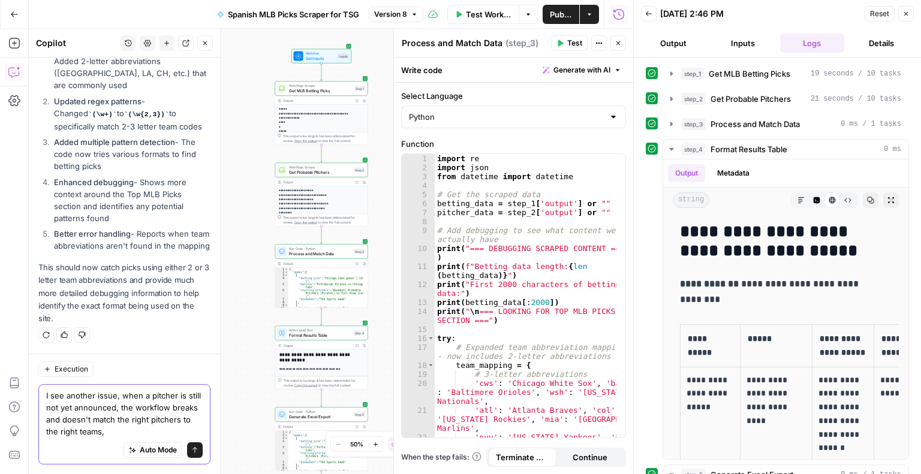
scroll to position [1232, 0]
type textarea "I see another issue, when a pitcher is still not yet announced, the workflow br…"
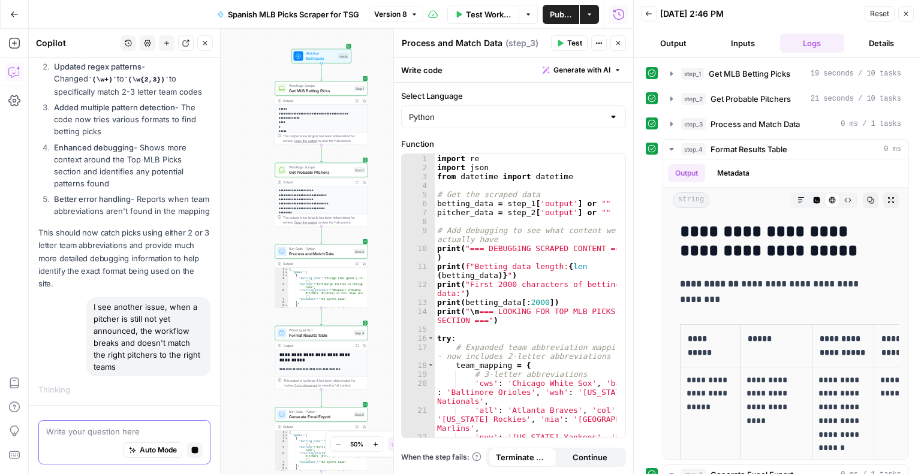
scroll to position [1229, 0]
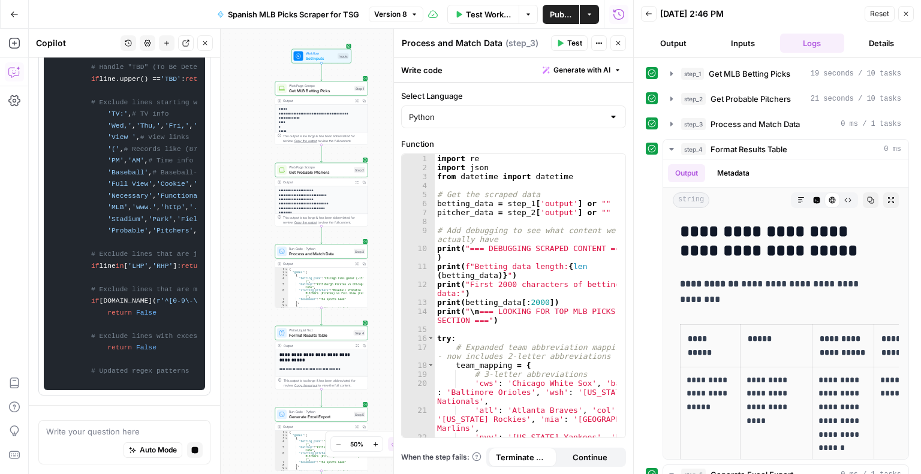
click at [489, 17] on span "Test Workflow" at bounding box center [489, 14] width 46 height 12
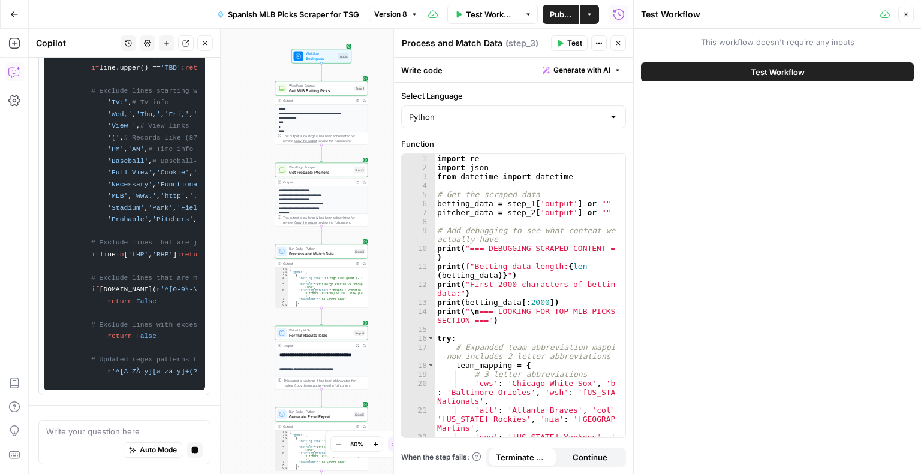
scroll to position [3119, 0]
click at [725, 65] on button "Test Workflow" at bounding box center [777, 71] width 273 height 19
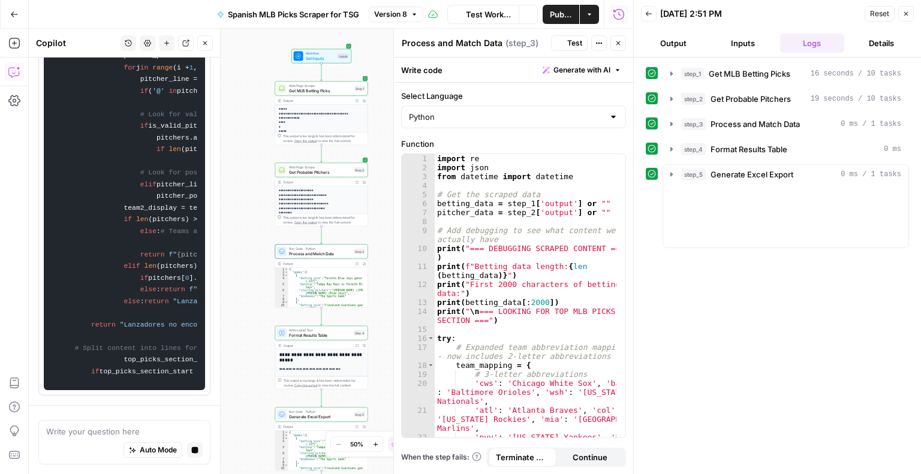
scroll to position [4863, 0]
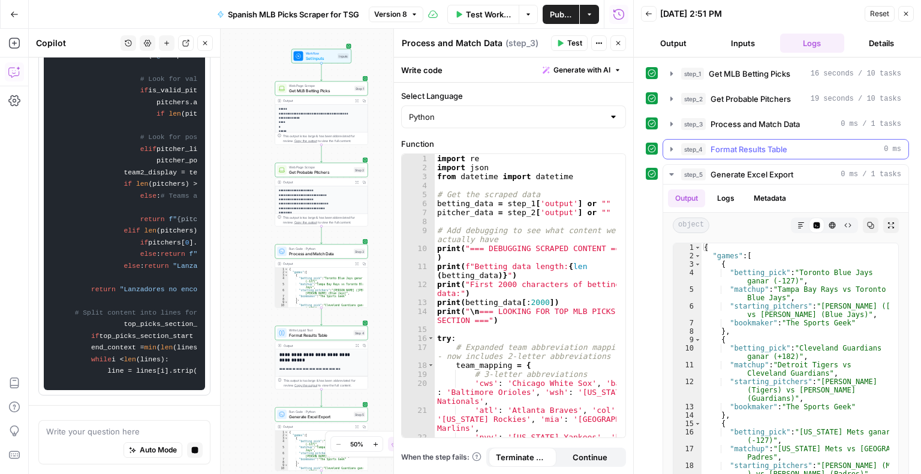
click at [671, 146] on icon "button" at bounding box center [672, 150] width 10 height 10
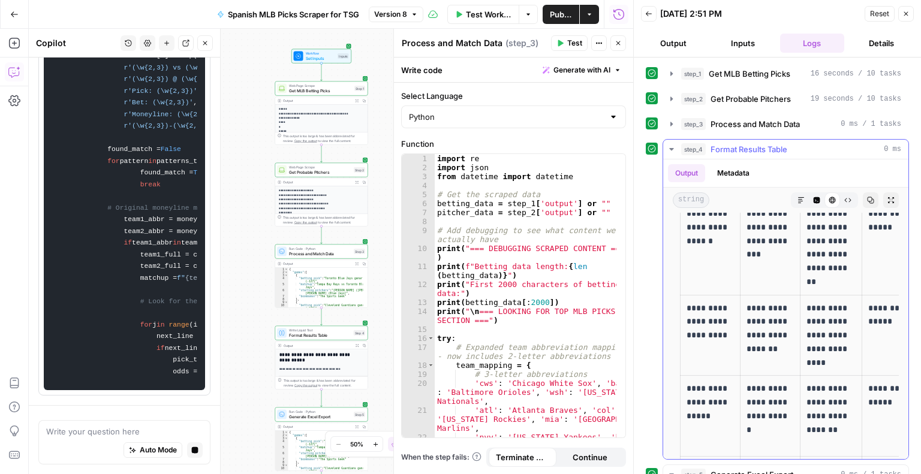
scroll to position [274, 0]
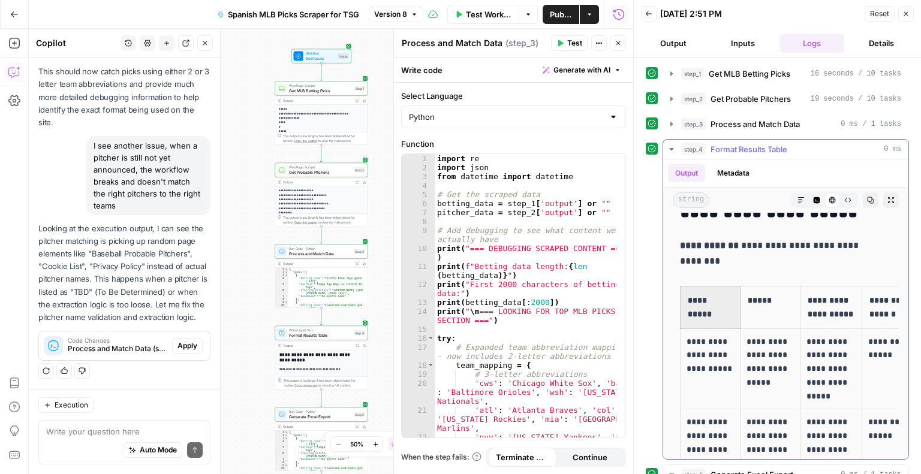
drag, startPoint x: 687, startPoint y: 296, endPoint x: 677, endPoint y: 242, distance: 55.4
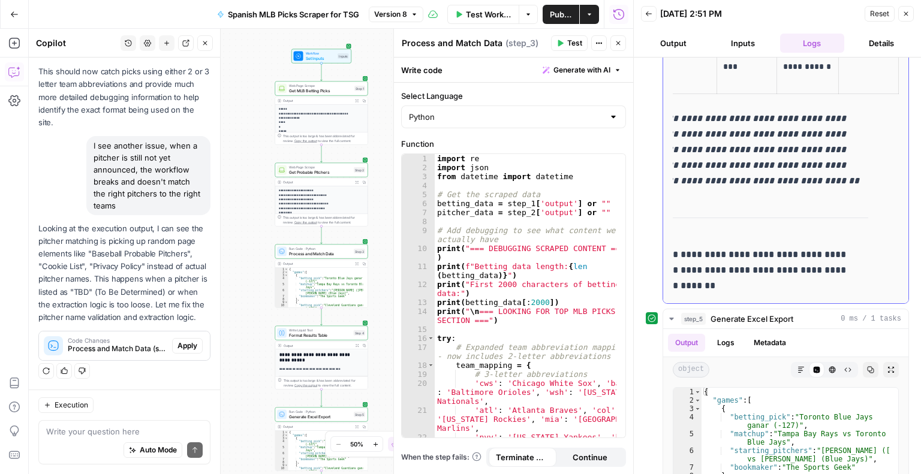
drag, startPoint x: 677, startPoint y: 242, endPoint x: 888, endPoint y: 206, distance: 213.6
click at [206, 41] on icon "button" at bounding box center [205, 43] width 7 height 7
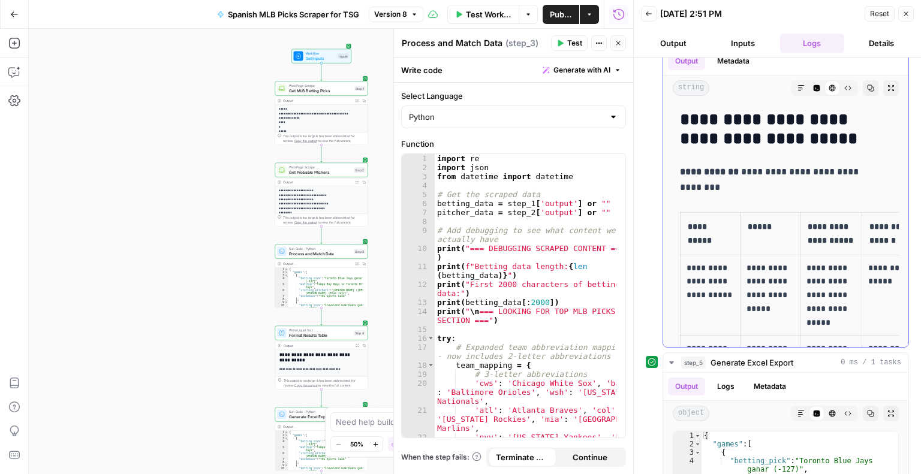
drag, startPoint x: 835, startPoint y: 166, endPoint x: 679, endPoint y: 174, distance: 156.2
copy div "**********"
